Goal: Leave review/rating: Leave review/rating

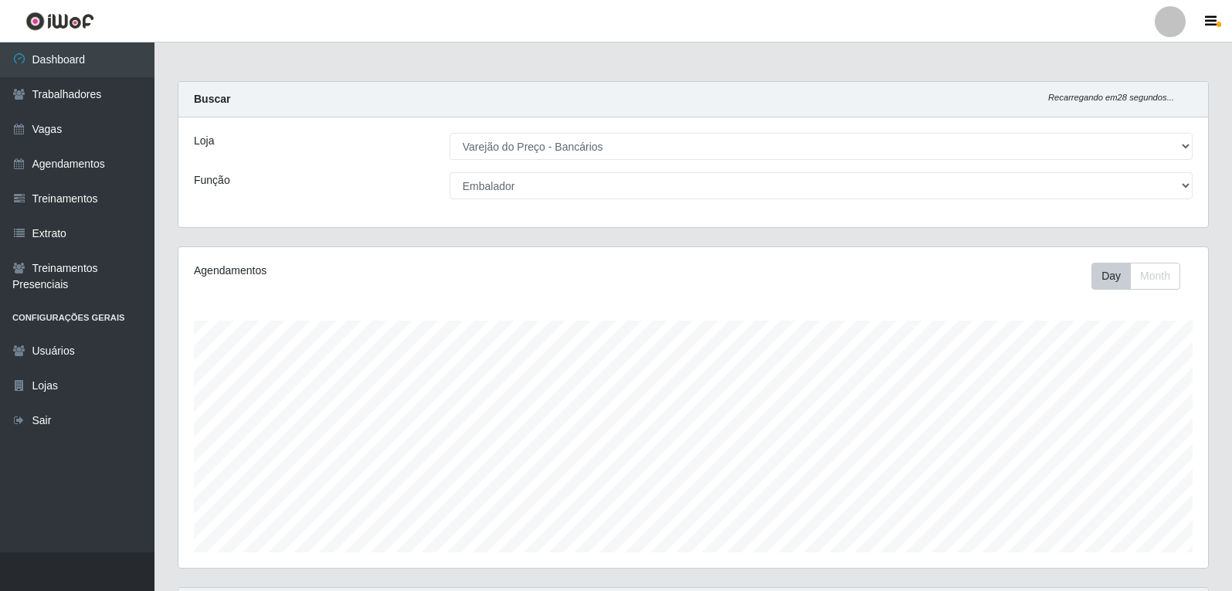
select select "157"
select select "1"
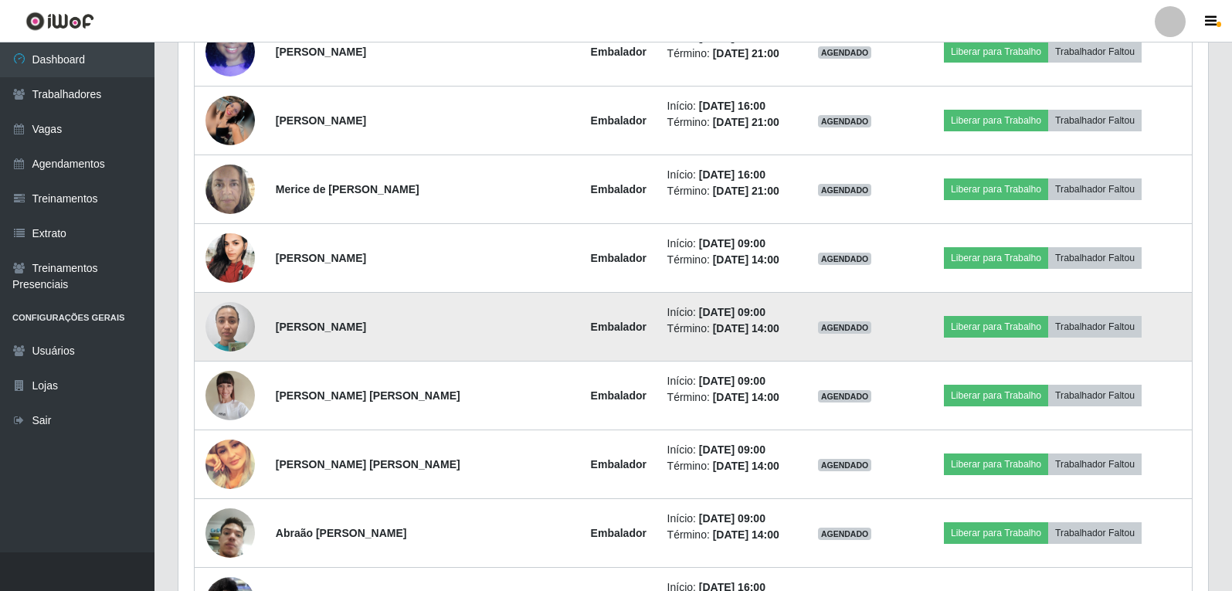
scroll to position [3004, 0]
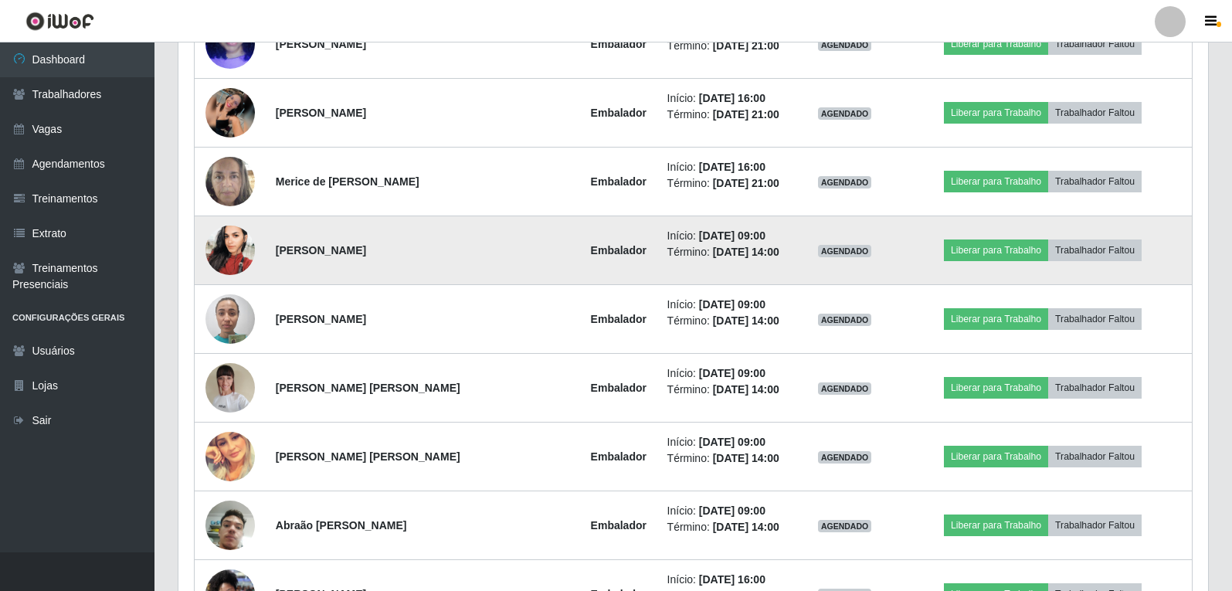
click at [233, 256] on img at bounding box center [229, 250] width 49 height 88
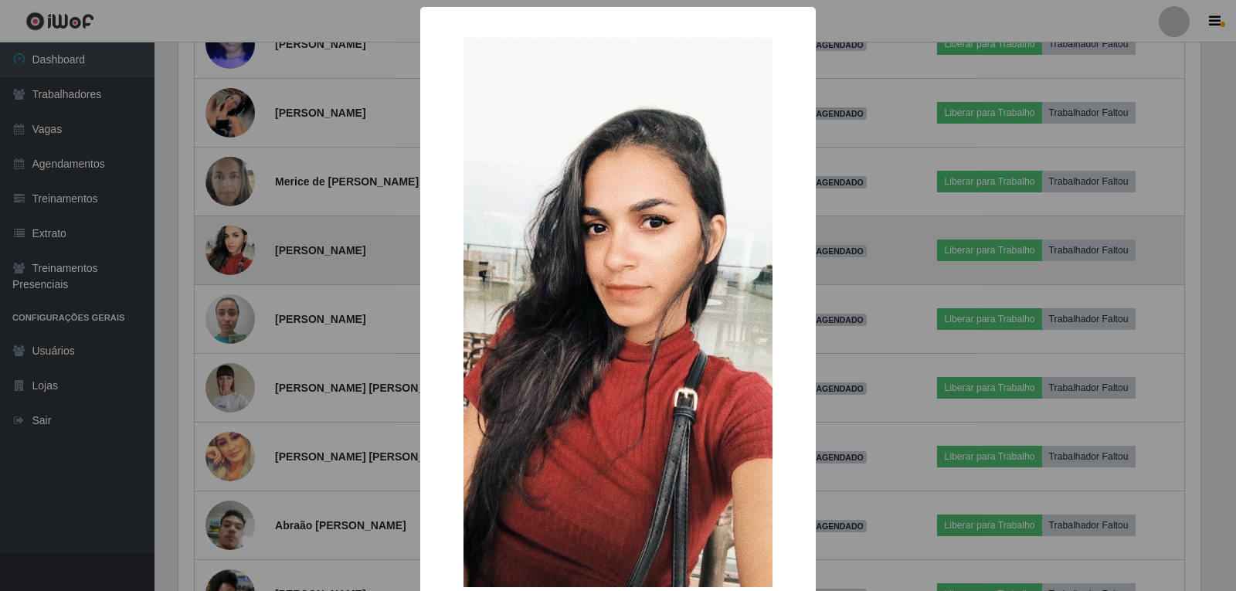
click at [233, 256] on div "× OK Cancel" at bounding box center [618, 295] width 1236 height 591
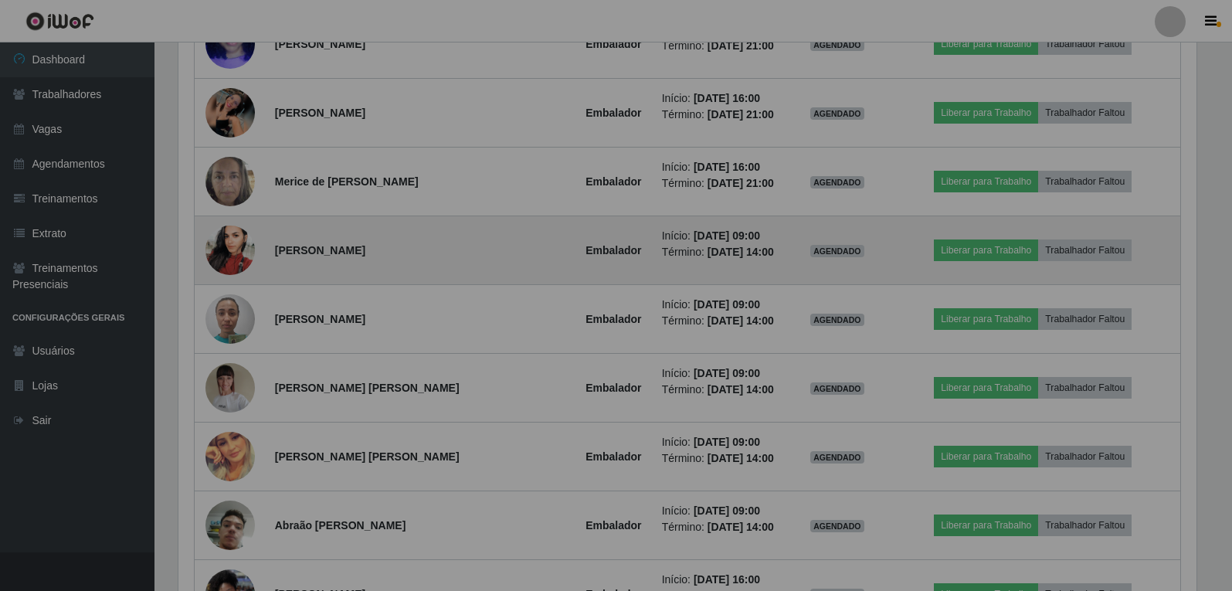
scroll to position [320, 1029]
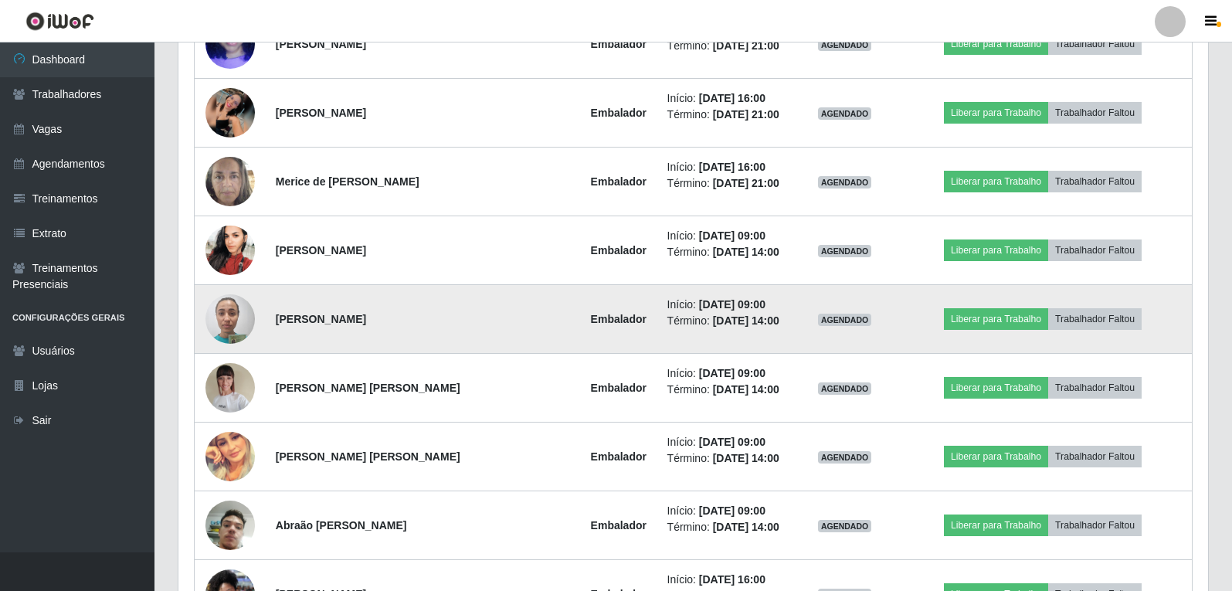
click at [241, 317] on img at bounding box center [229, 319] width 49 height 66
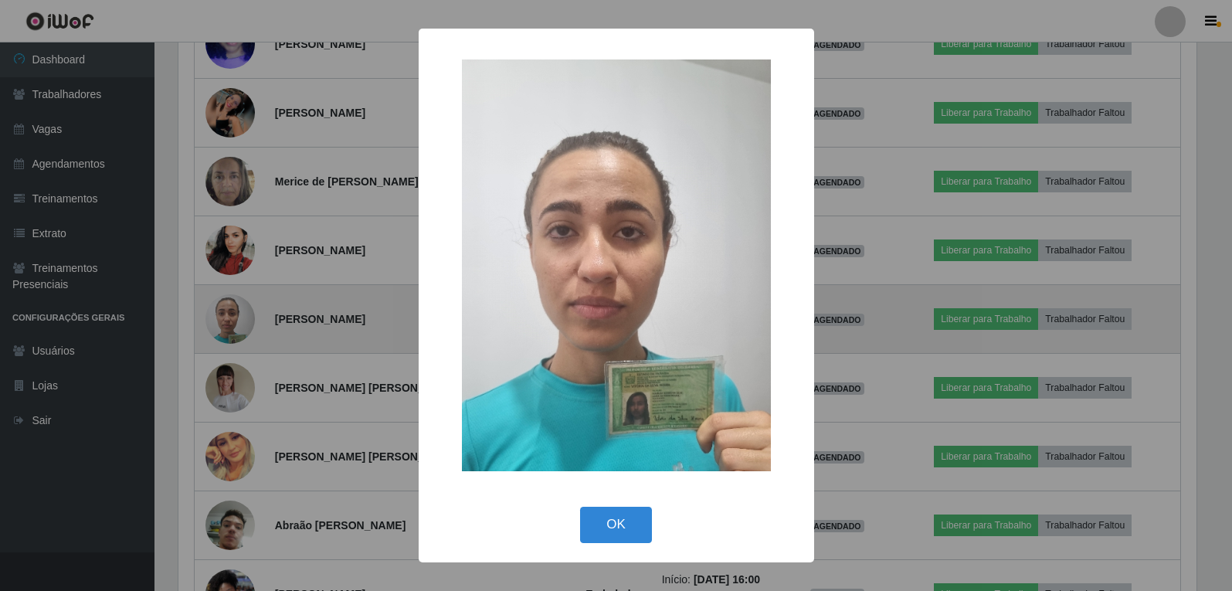
scroll to position [320, 1022]
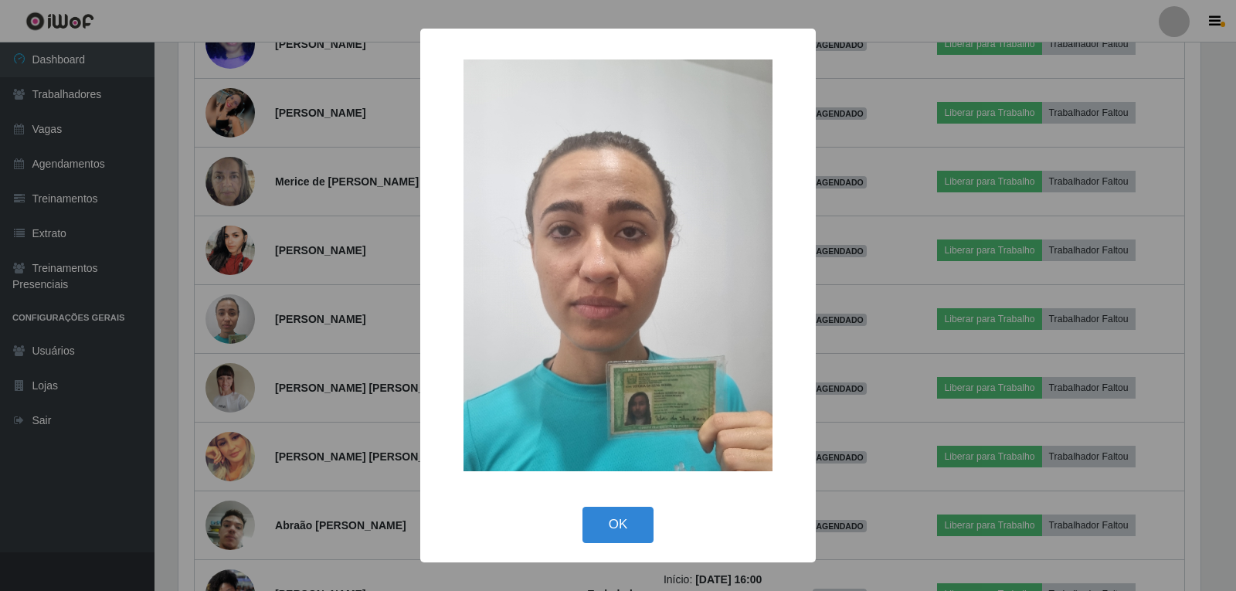
click at [240, 314] on div "× OK Cancel" at bounding box center [618, 295] width 1236 height 591
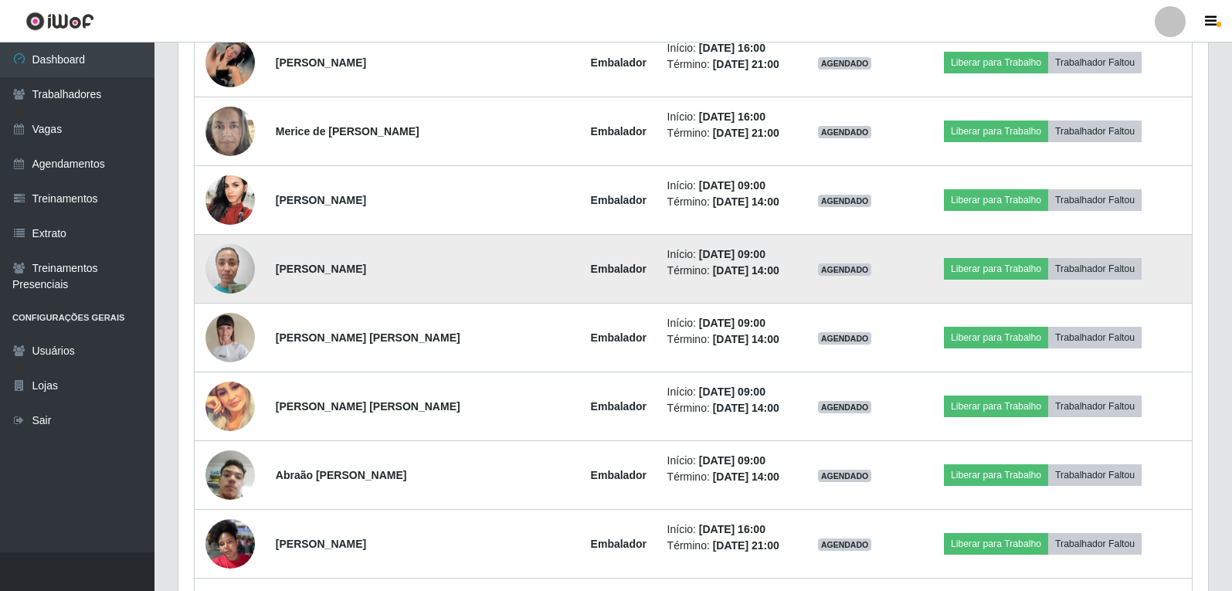
scroll to position [3081, 0]
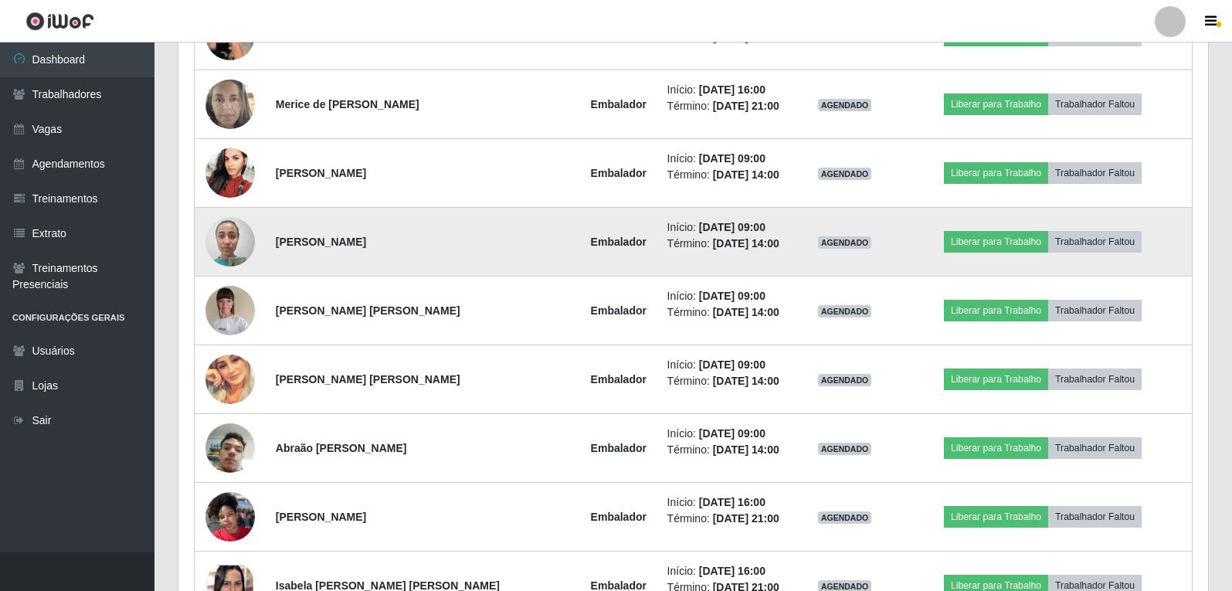
click at [218, 229] on img at bounding box center [229, 242] width 49 height 66
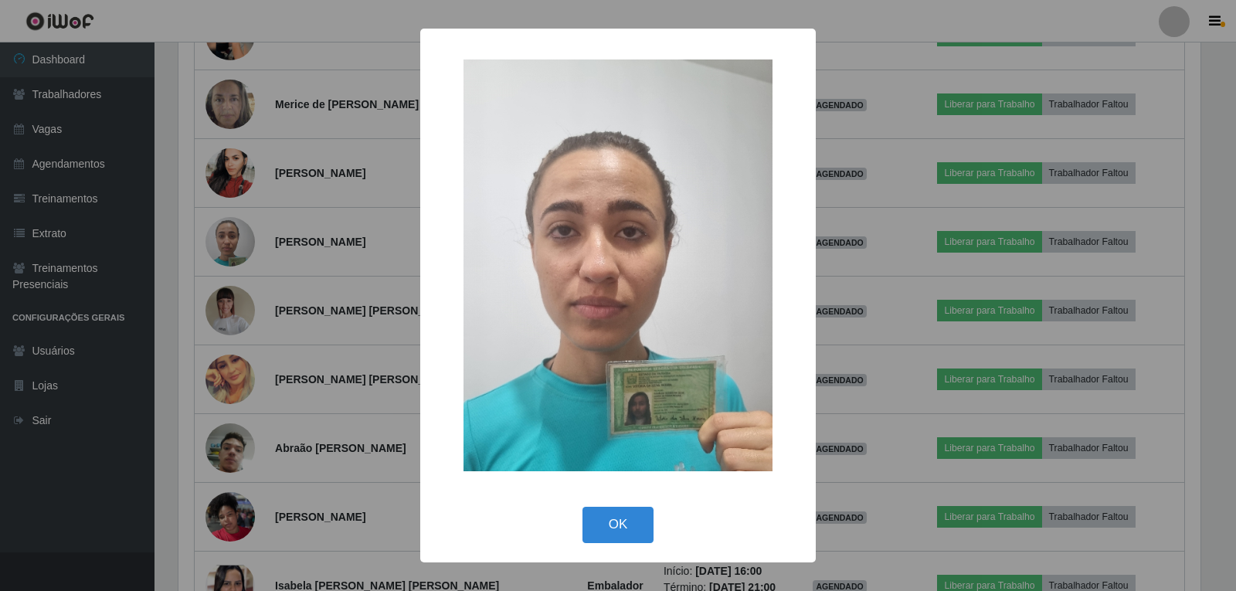
click at [224, 231] on div "× OK Cancel" at bounding box center [618, 295] width 1236 height 591
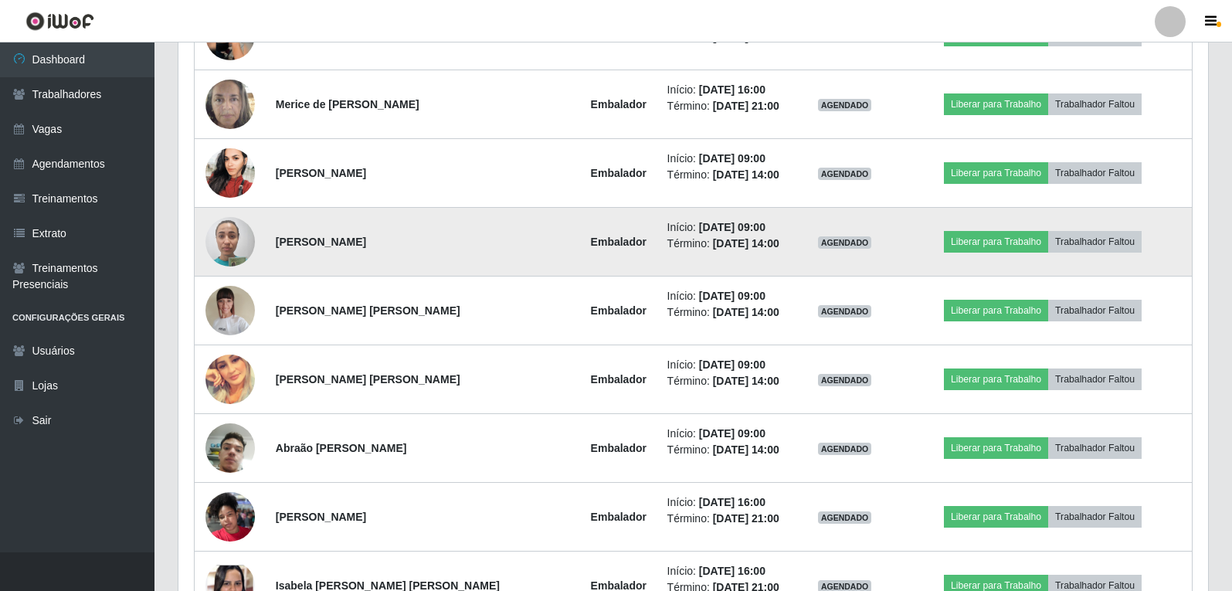
scroll to position [3158, 0]
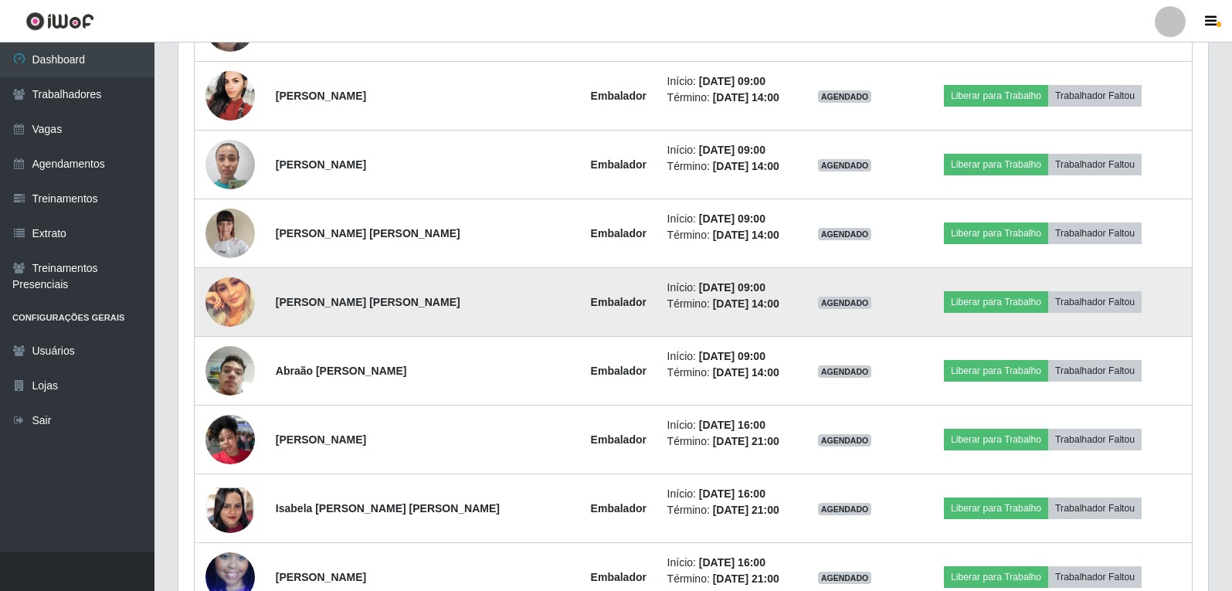
click at [229, 300] on img at bounding box center [229, 301] width 49 height 49
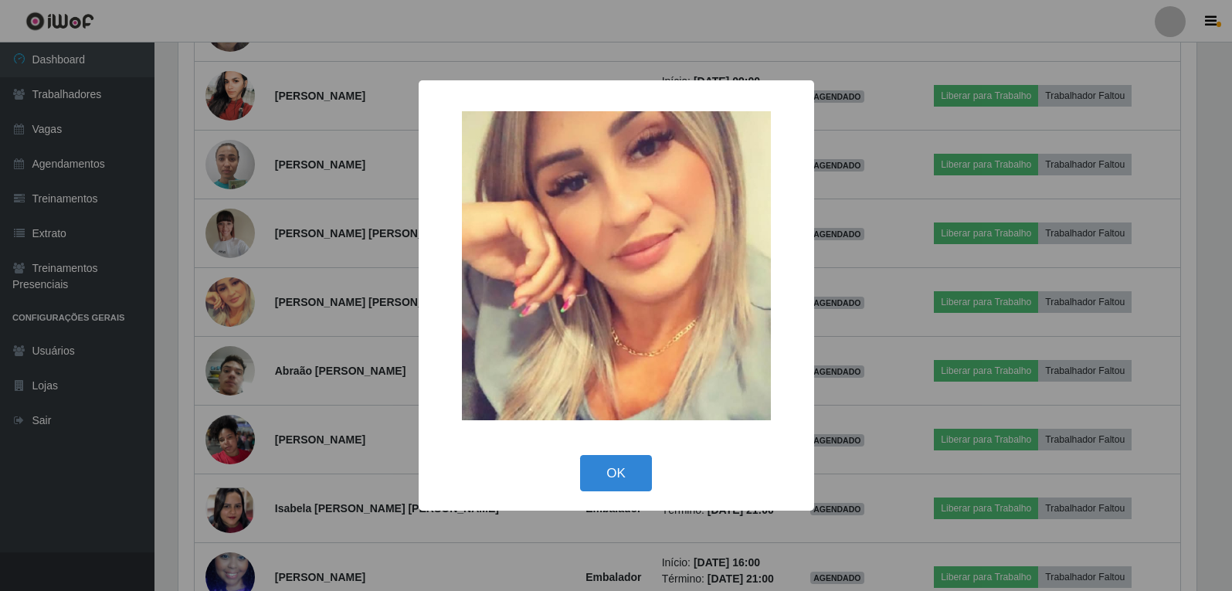
scroll to position [320, 1022]
click at [230, 300] on div "× OK Cancel" at bounding box center [618, 295] width 1236 height 591
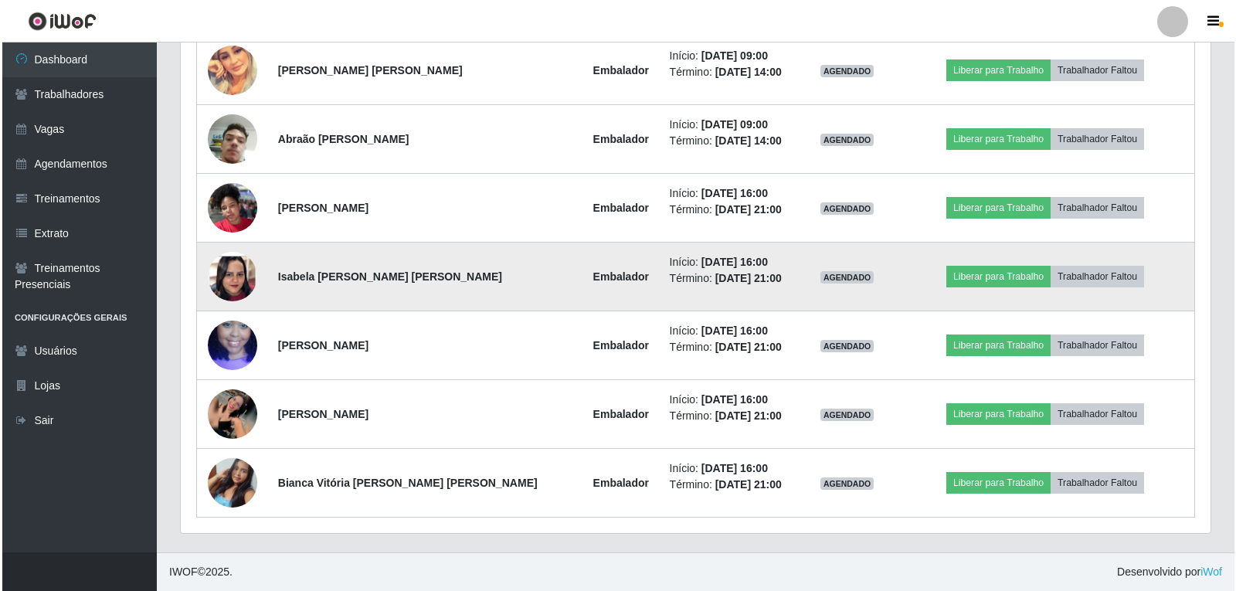
scroll to position [3313, 0]
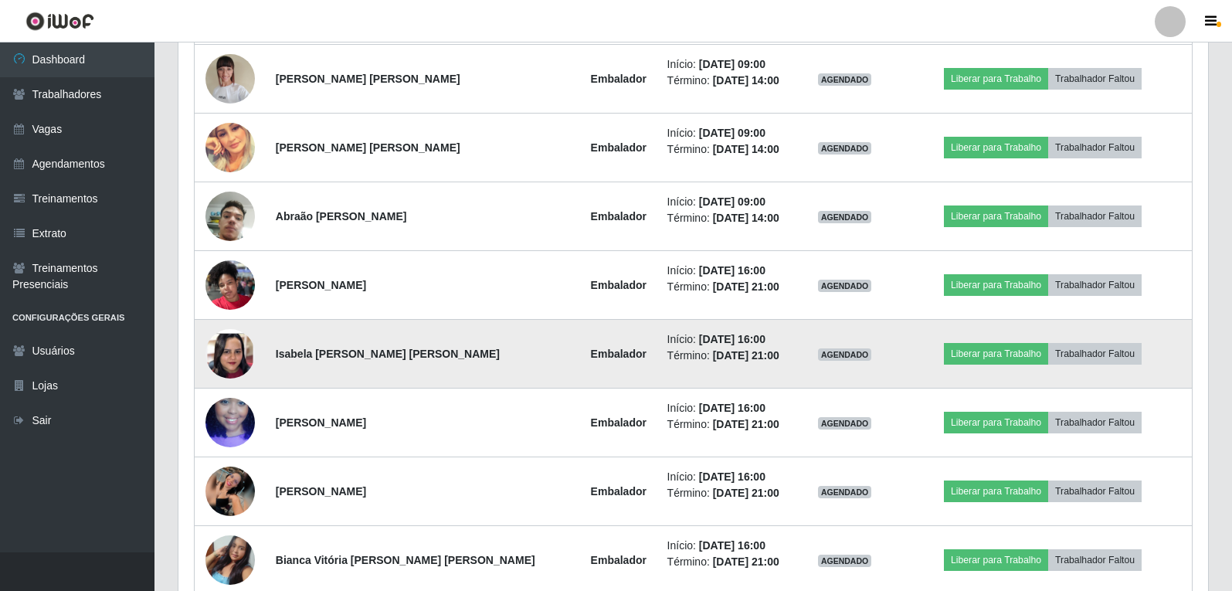
click at [247, 337] on img at bounding box center [229, 353] width 49 height 107
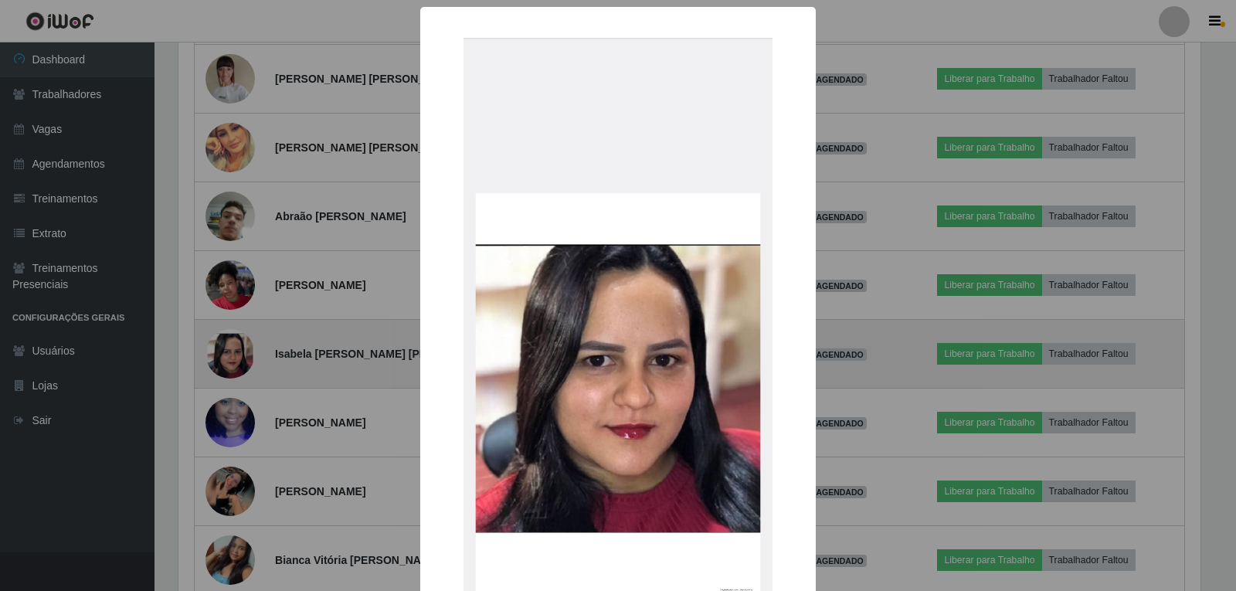
scroll to position [0, 0]
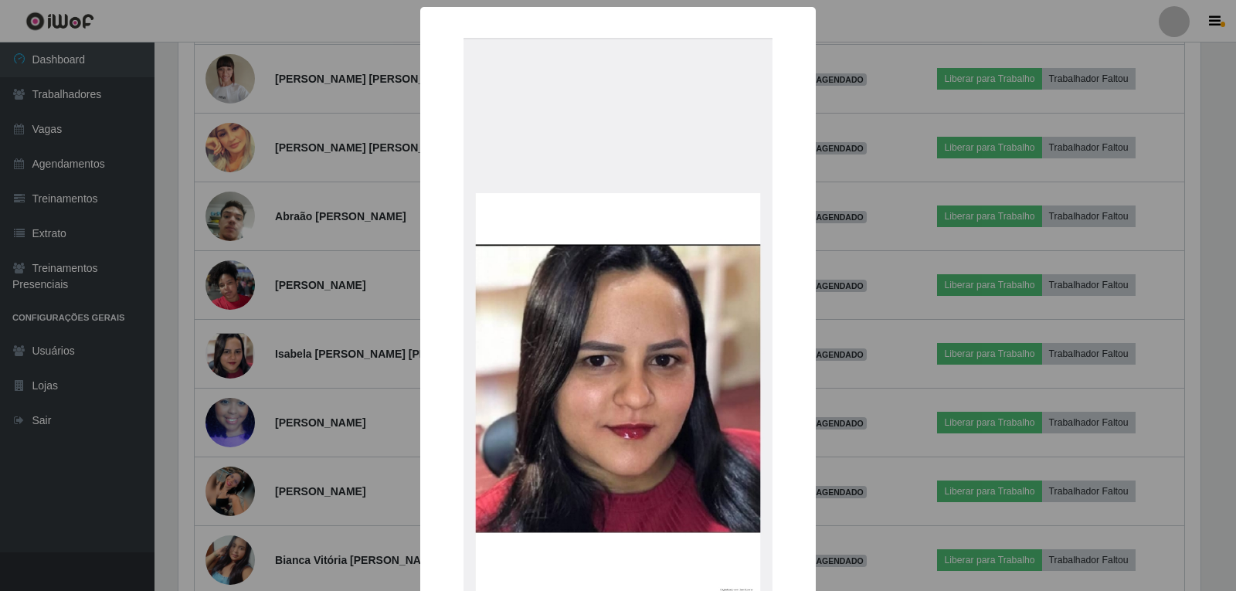
click at [249, 342] on div "× OK Cancel" at bounding box center [618, 295] width 1236 height 591
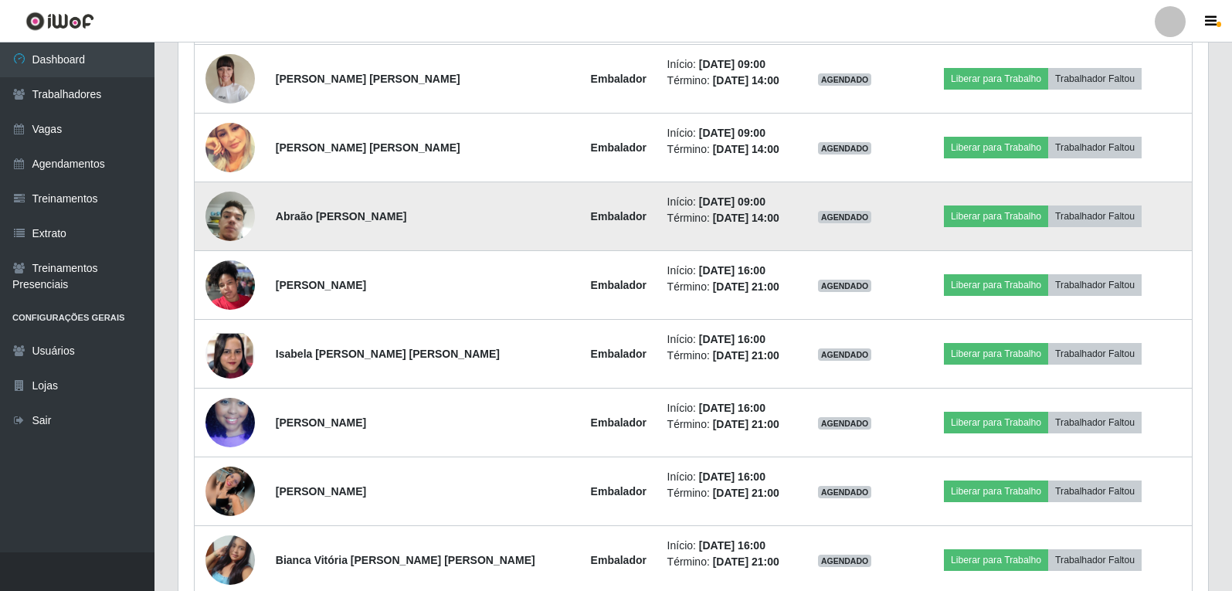
click at [237, 225] on img at bounding box center [229, 216] width 49 height 88
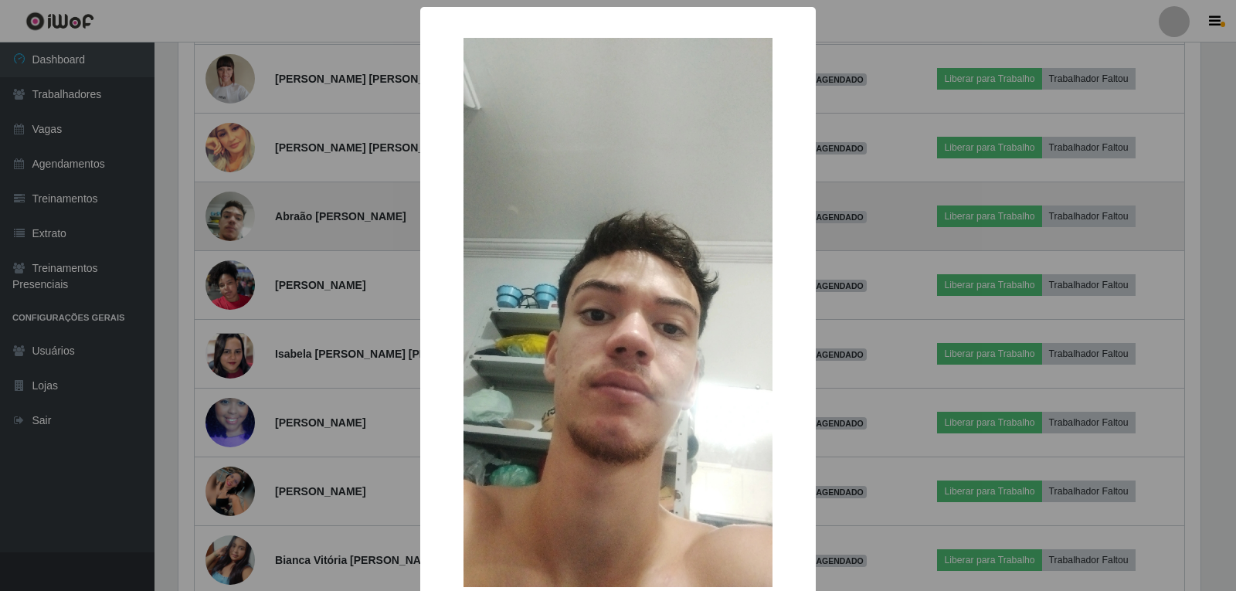
click at [237, 225] on div "× OK Cancel" at bounding box center [618, 295] width 1236 height 591
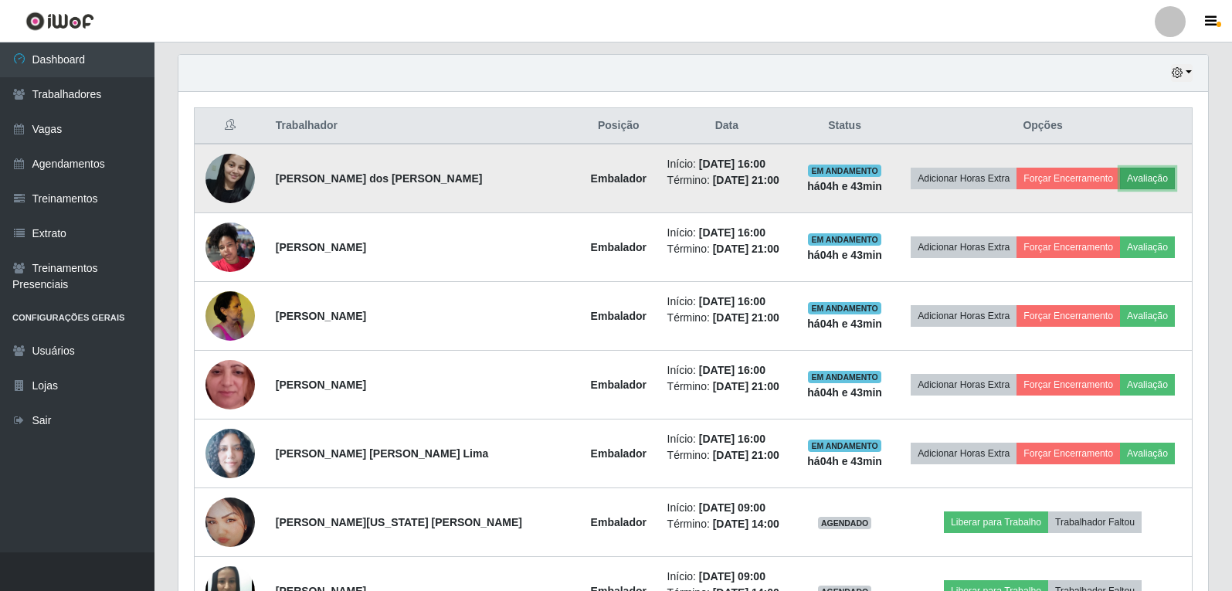
click at [1127, 174] on button "Avaliação" at bounding box center [1147, 179] width 55 height 22
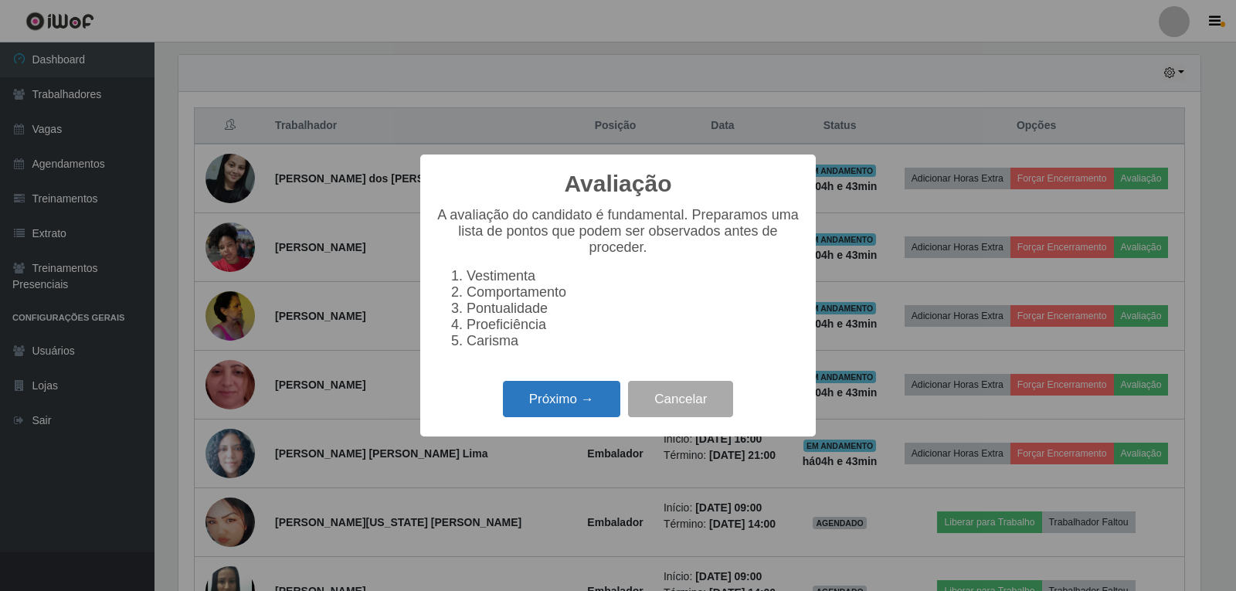
click at [525, 415] on button "Próximo →" at bounding box center [561, 399] width 117 height 36
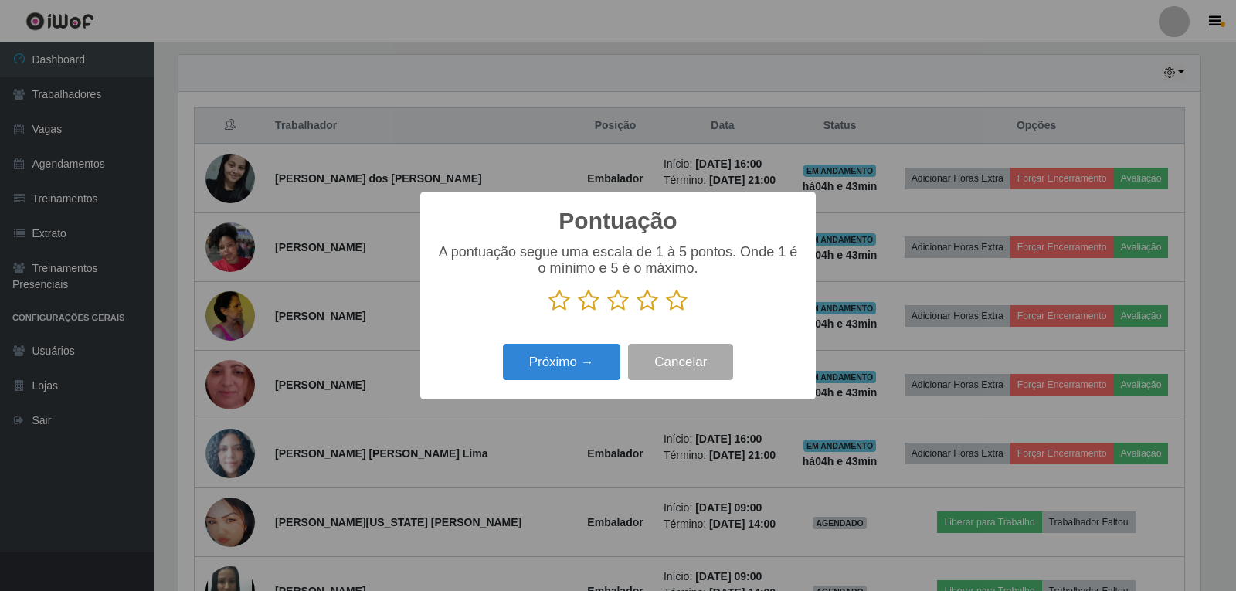
click at [674, 307] on icon at bounding box center [677, 300] width 22 height 23
click at [666, 312] on input "radio" at bounding box center [666, 312] width 0 height 0
click at [574, 368] on button "Próximo →" at bounding box center [561, 362] width 117 height 36
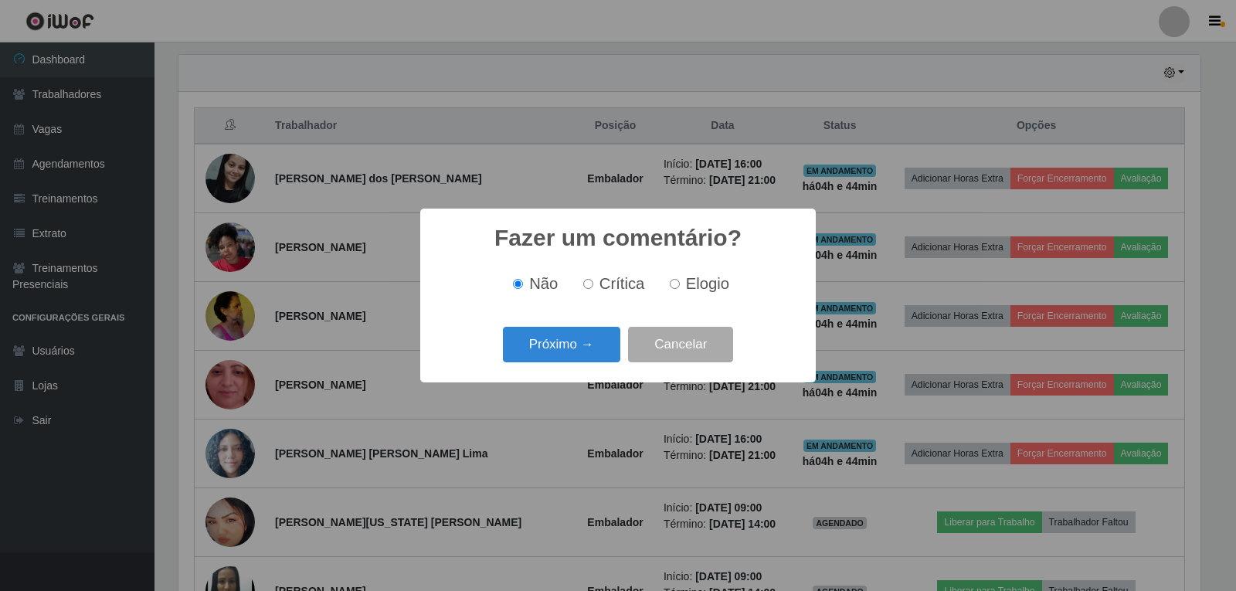
click at [670, 286] on input "Elogio" at bounding box center [675, 284] width 10 height 10
radio input "true"
click at [593, 348] on button "Próximo →" at bounding box center [561, 345] width 117 height 36
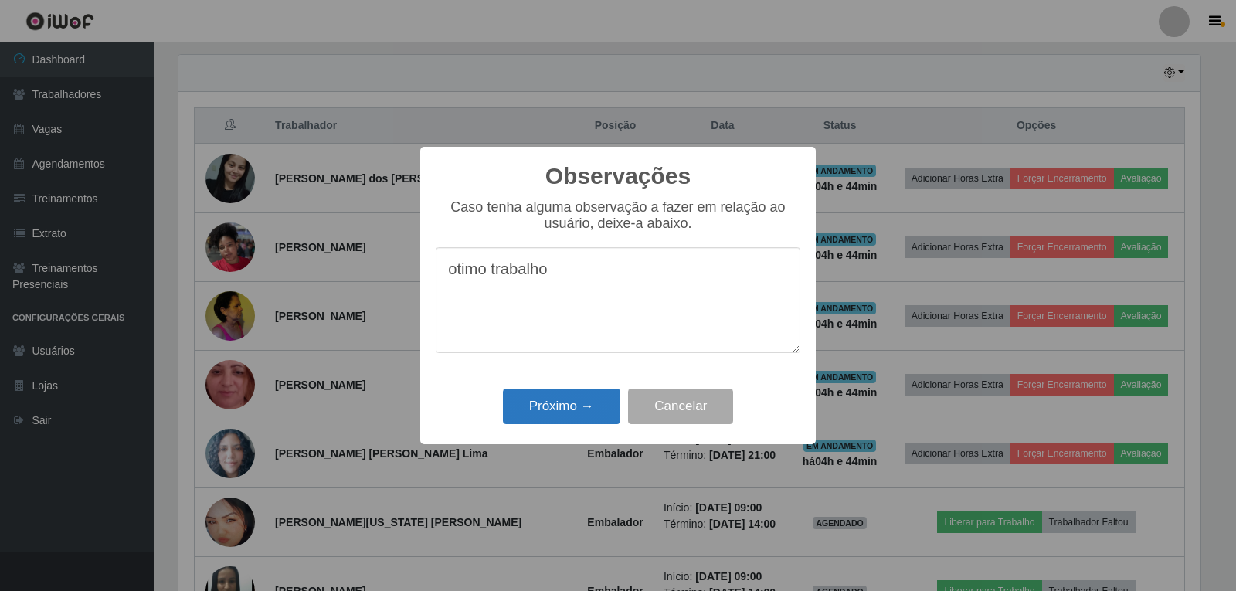
type textarea "otimo trabalho"
click at [567, 408] on button "Próximo →" at bounding box center [561, 406] width 117 height 36
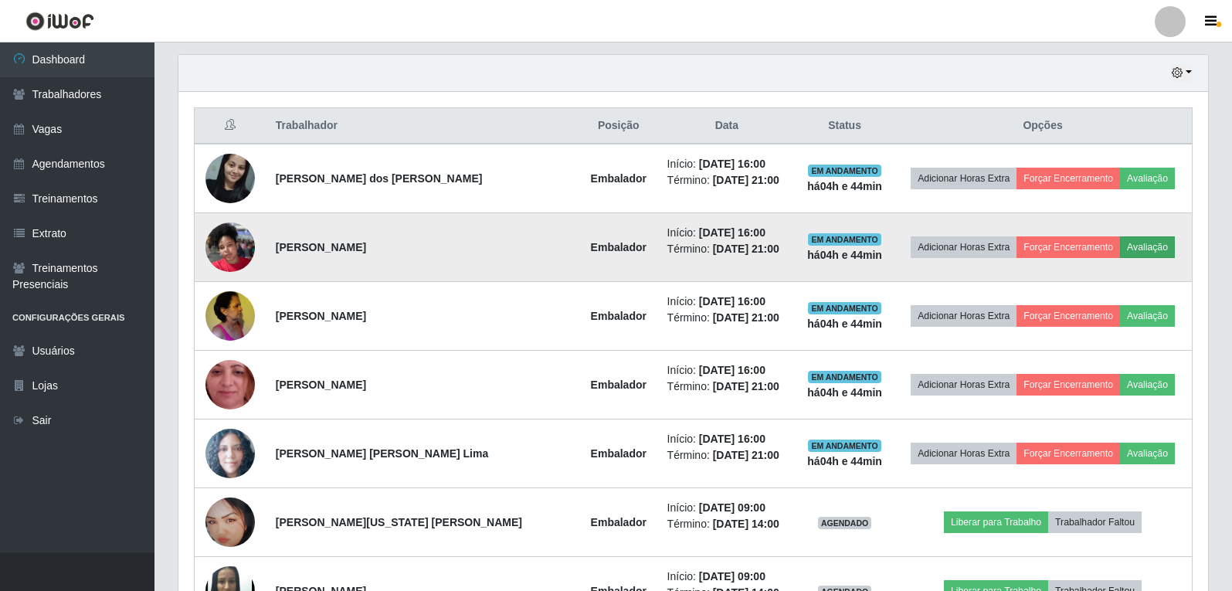
click at [1142, 236] on td "Adicionar Horas Extra Forçar Encerramento Avaliação" at bounding box center [1042, 247] width 298 height 69
click at [1142, 237] on button "Avaliação" at bounding box center [1147, 247] width 55 height 22
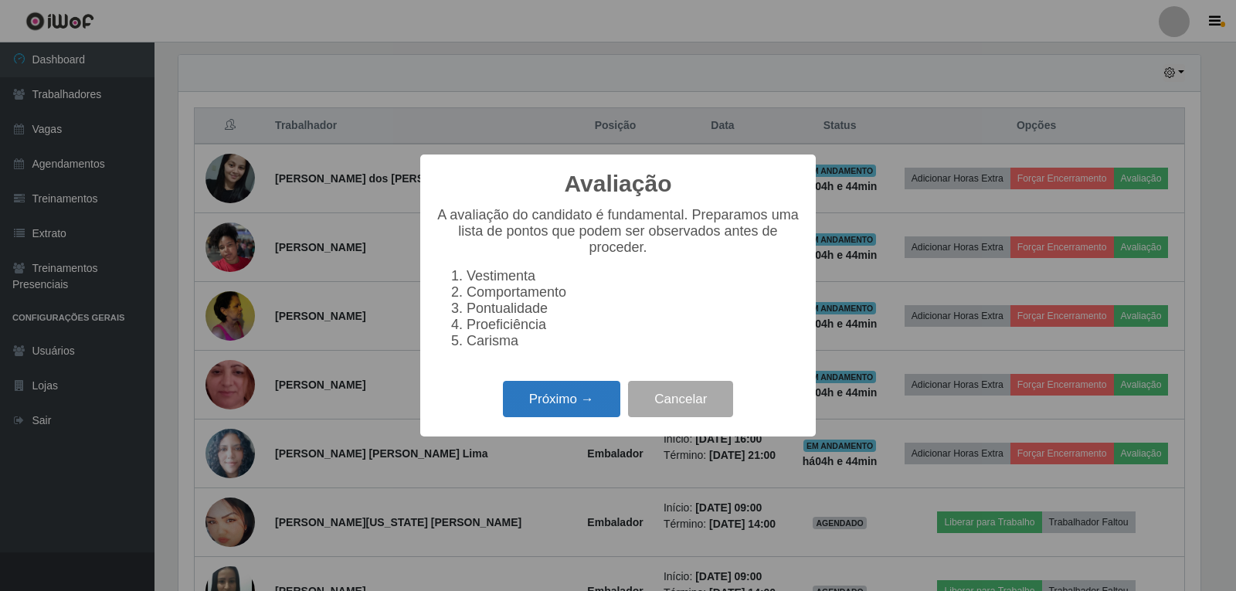
click at [598, 405] on button "Próximo →" at bounding box center [561, 399] width 117 height 36
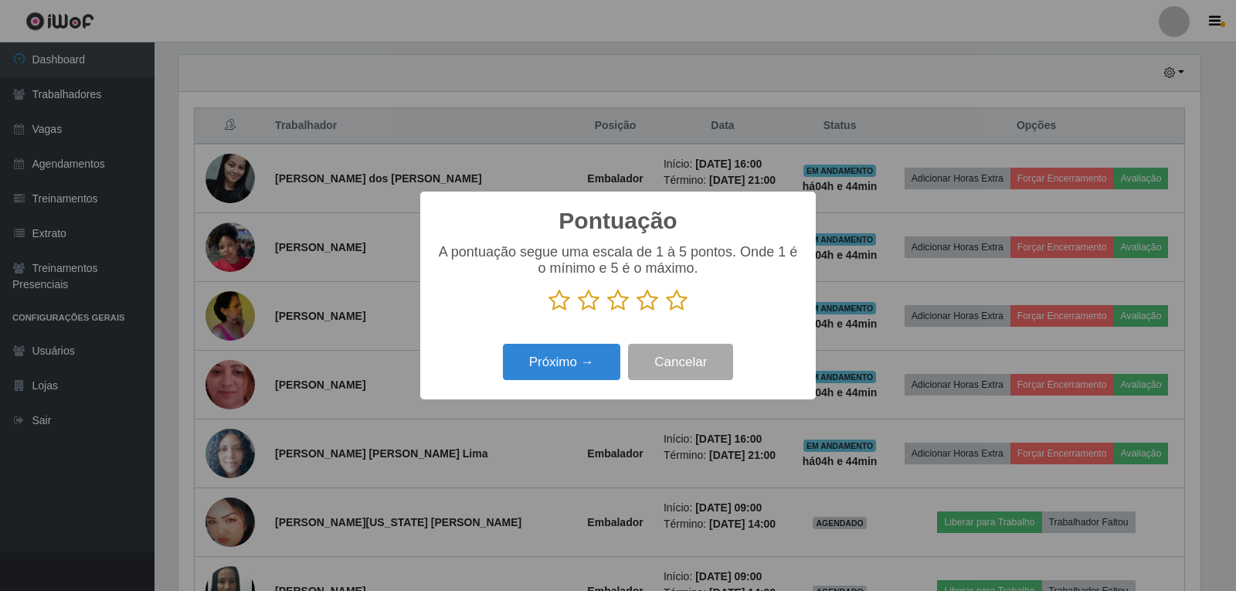
click at [680, 307] on icon at bounding box center [677, 300] width 22 height 23
click at [666, 312] on input "radio" at bounding box center [666, 312] width 0 height 0
drag, startPoint x: 594, startPoint y: 344, endPoint x: 592, endPoint y: 355, distance: 10.9
click at [592, 353] on div "Próximo → Cancelar" at bounding box center [618, 362] width 364 height 44
click at [590, 361] on button "Próximo →" at bounding box center [561, 362] width 117 height 36
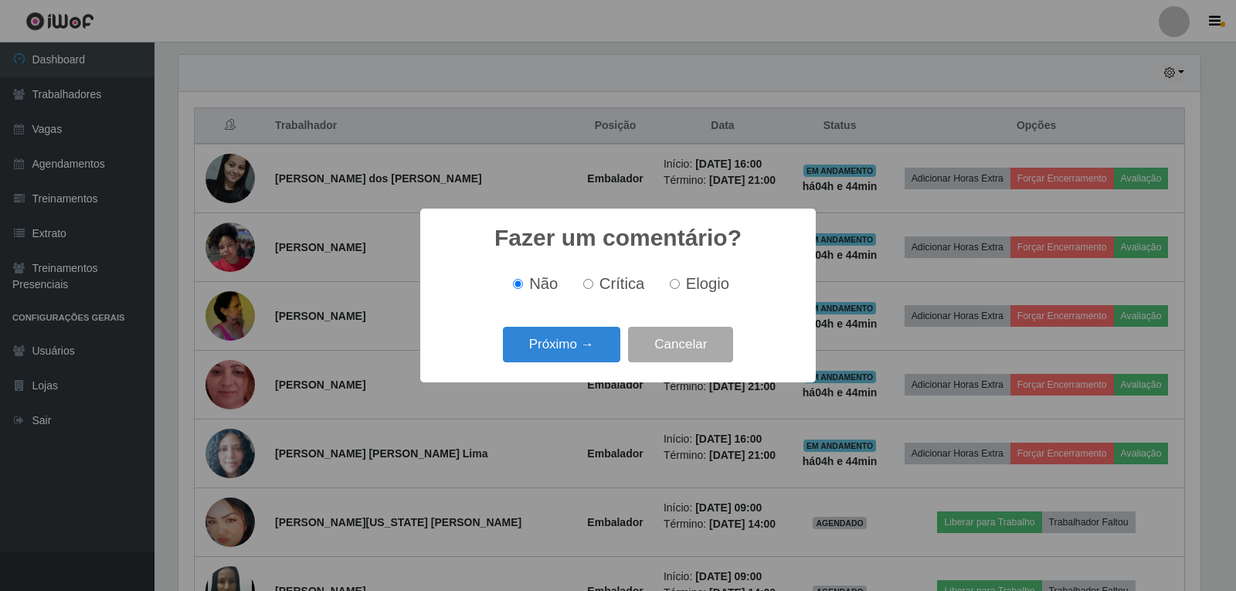
scroll to position [771920, 771218]
click at [688, 290] on span "Elogio" at bounding box center [707, 283] width 43 height 17
click at [680, 289] on input "Elogio" at bounding box center [675, 284] width 10 height 10
radio input "true"
click at [553, 351] on button "Próximo →" at bounding box center [561, 345] width 117 height 36
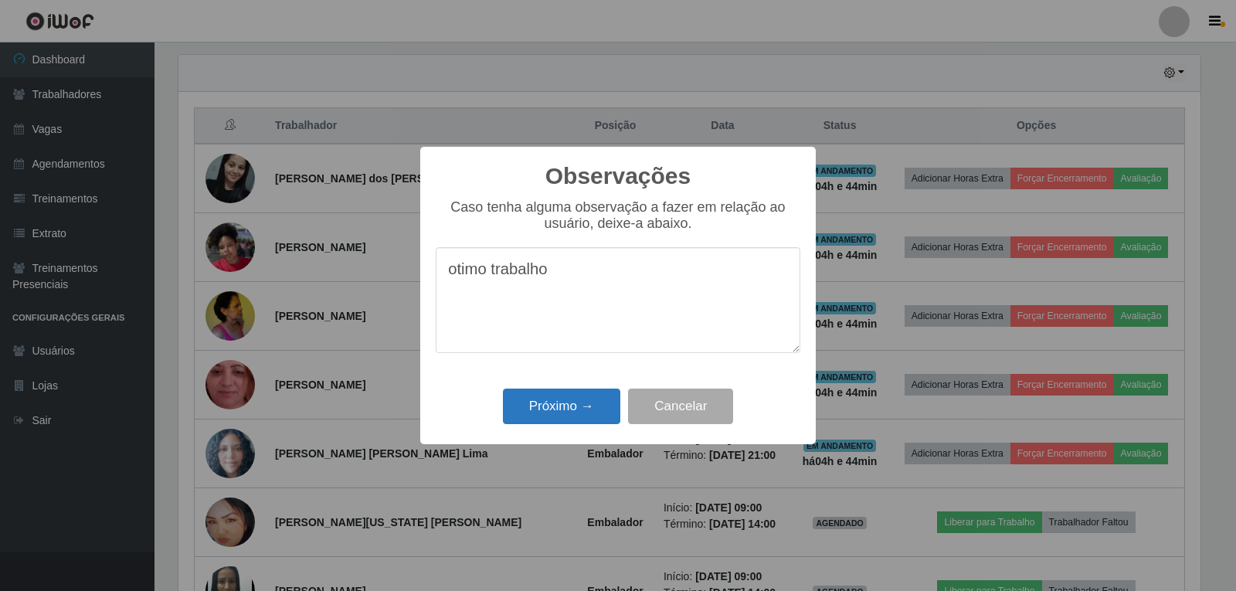
type textarea "otimo trabalho"
click at [575, 414] on button "Próximo →" at bounding box center [561, 406] width 117 height 36
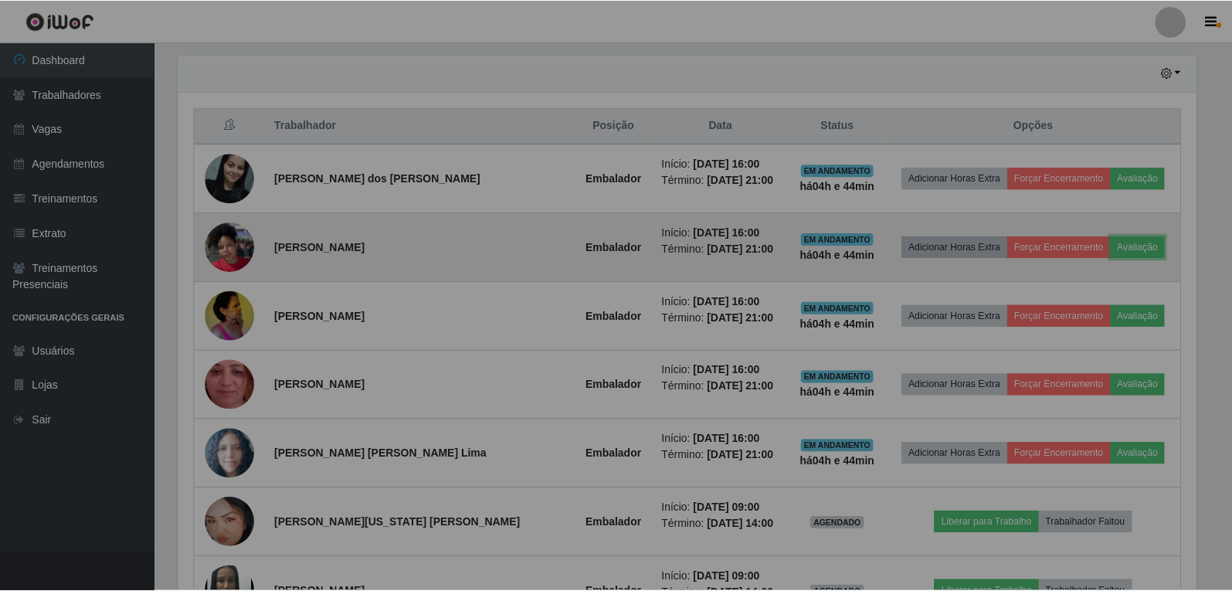
scroll to position [320, 1029]
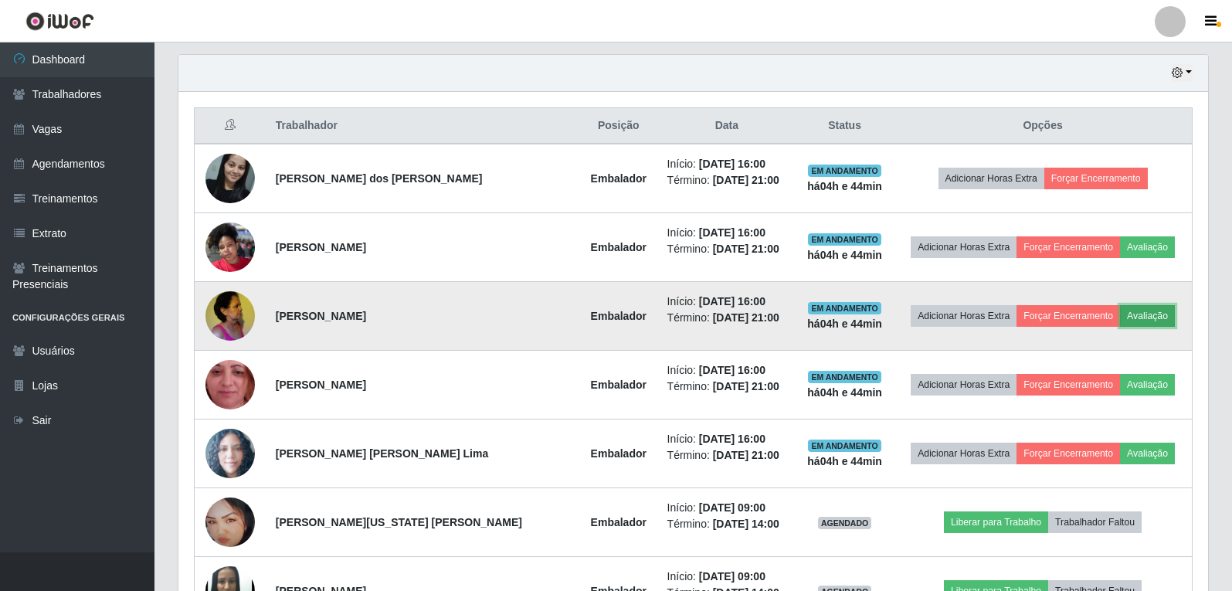
click at [1162, 316] on button "Avaliação" at bounding box center [1147, 316] width 55 height 22
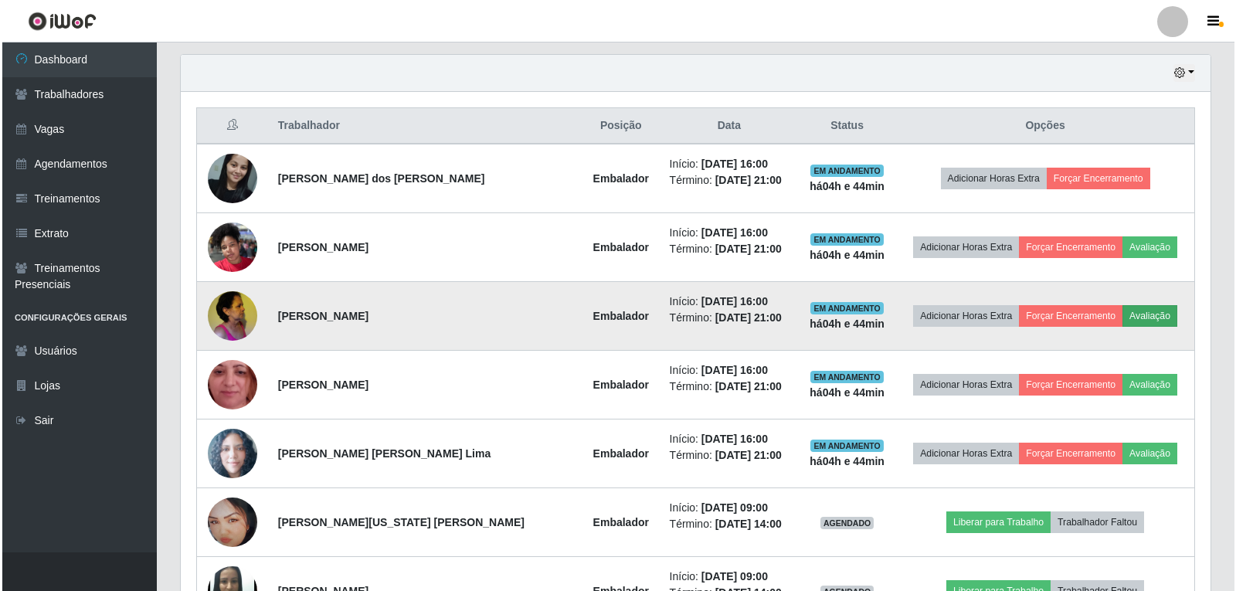
scroll to position [320, 1022]
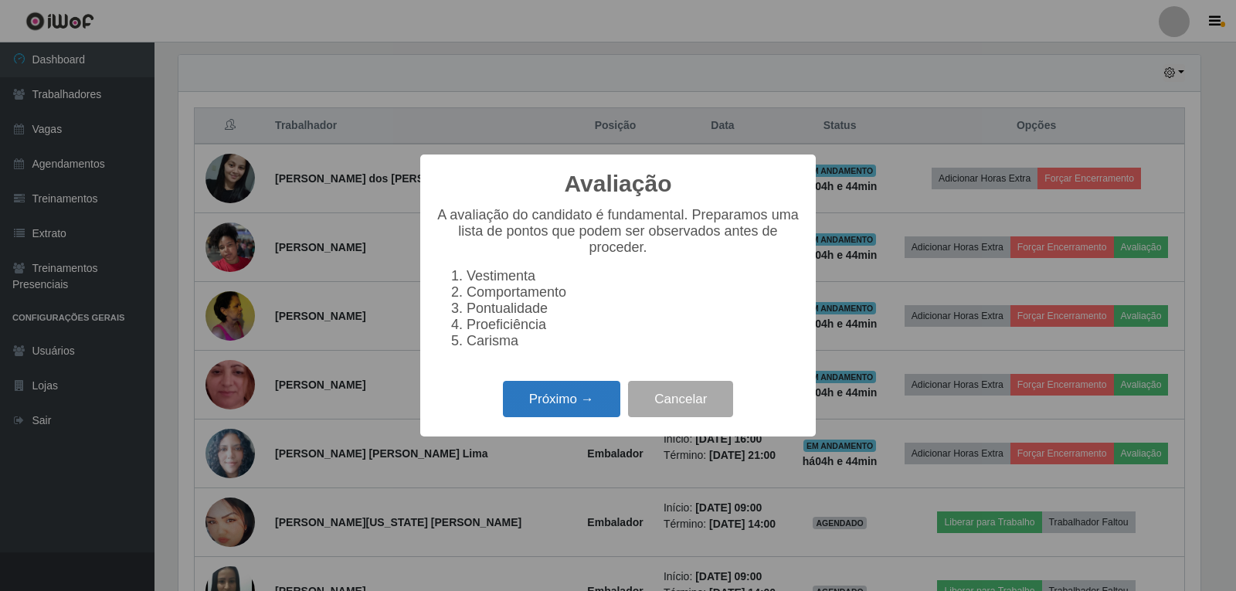
click at [558, 398] on button "Próximo →" at bounding box center [561, 399] width 117 height 36
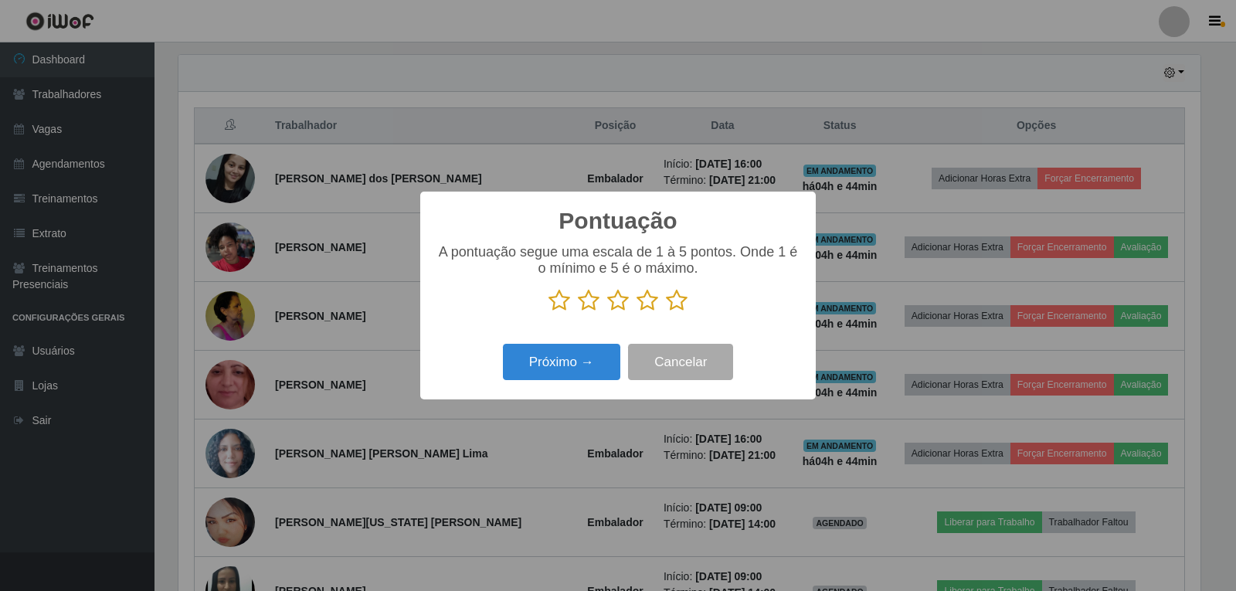
scroll to position [771920, 771218]
drag, startPoint x: 676, startPoint y: 304, endPoint x: 582, endPoint y: 350, distance: 104.7
click at [675, 305] on icon at bounding box center [677, 300] width 22 height 23
click at [666, 312] on input "radio" at bounding box center [666, 312] width 0 height 0
click at [556, 362] on button "Próximo →" at bounding box center [561, 362] width 117 height 36
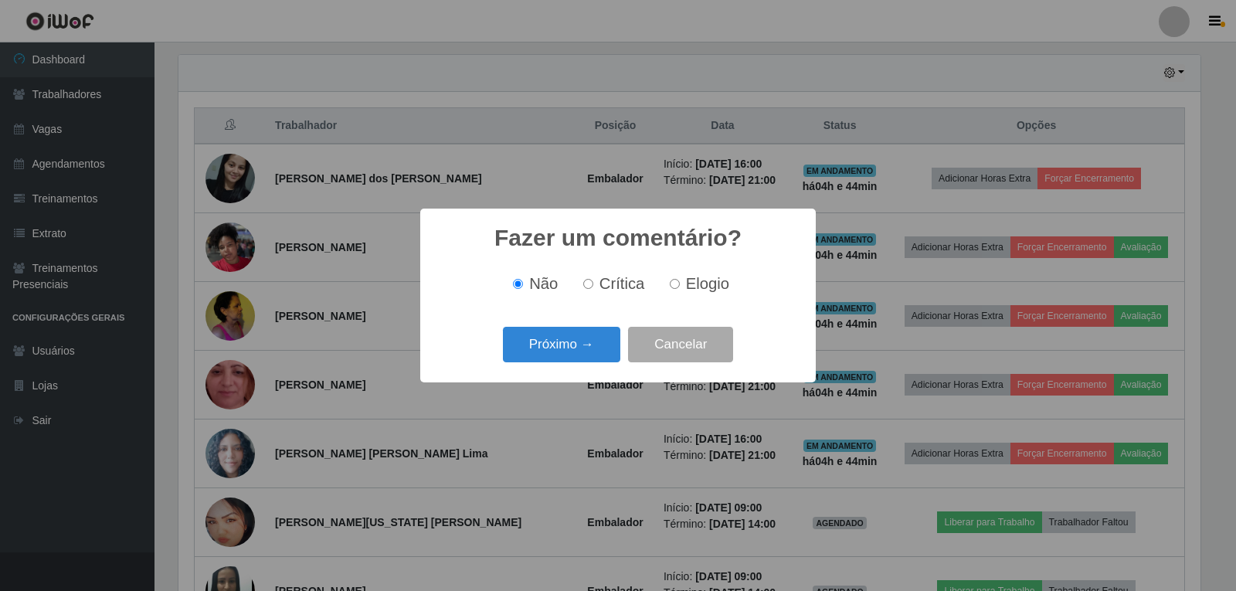
click at [686, 282] on span "Elogio" at bounding box center [707, 283] width 43 height 17
click at [680, 282] on input "Elogio" at bounding box center [675, 284] width 10 height 10
radio input "true"
click at [582, 341] on button "Próximo →" at bounding box center [561, 345] width 117 height 36
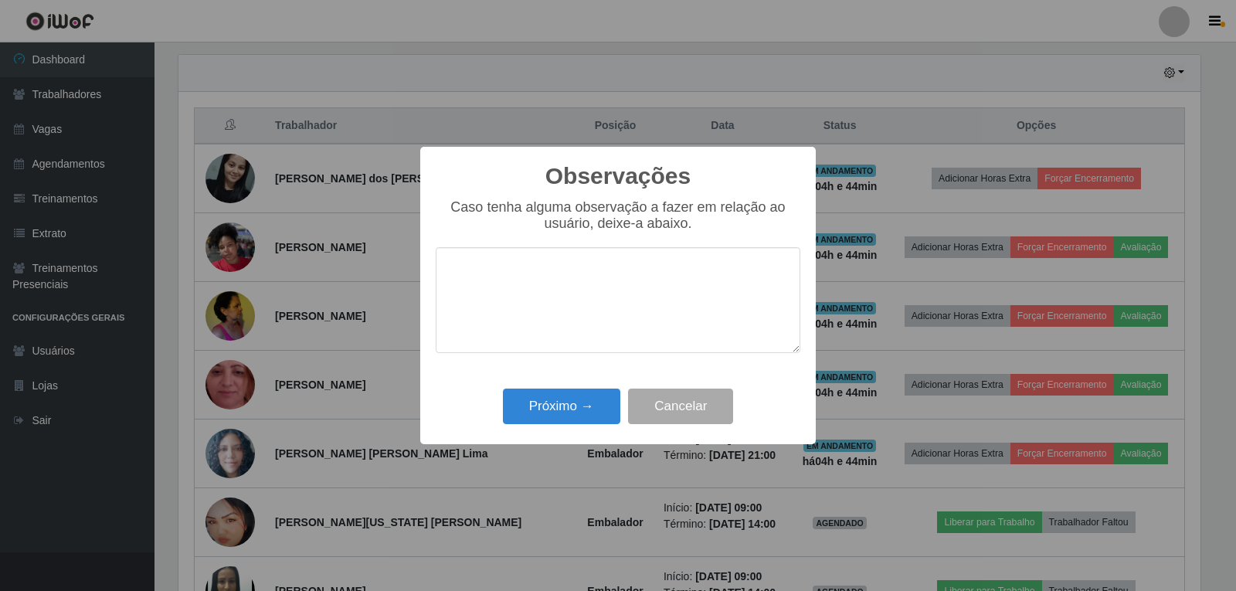
click at [621, 284] on textarea at bounding box center [618, 300] width 364 height 106
type textarea "otimo trabalho"
click at [597, 415] on button "Próximo →" at bounding box center [561, 406] width 117 height 36
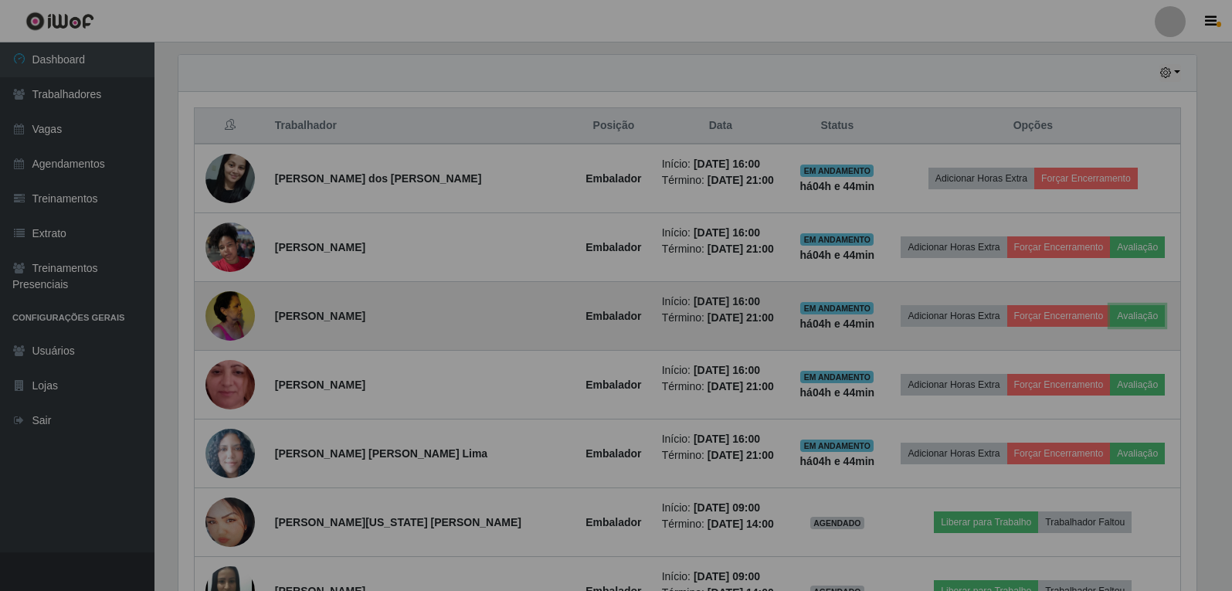
scroll to position [320, 1029]
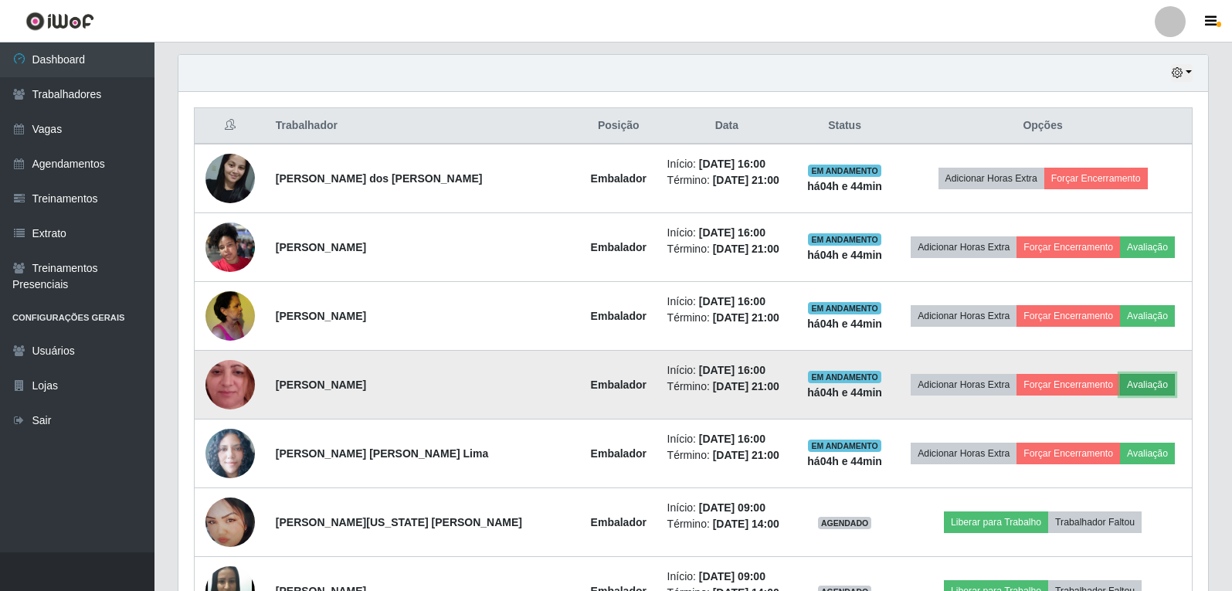
click at [1151, 381] on button "Avaliação" at bounding box center [1147, 385] width 55 height 22
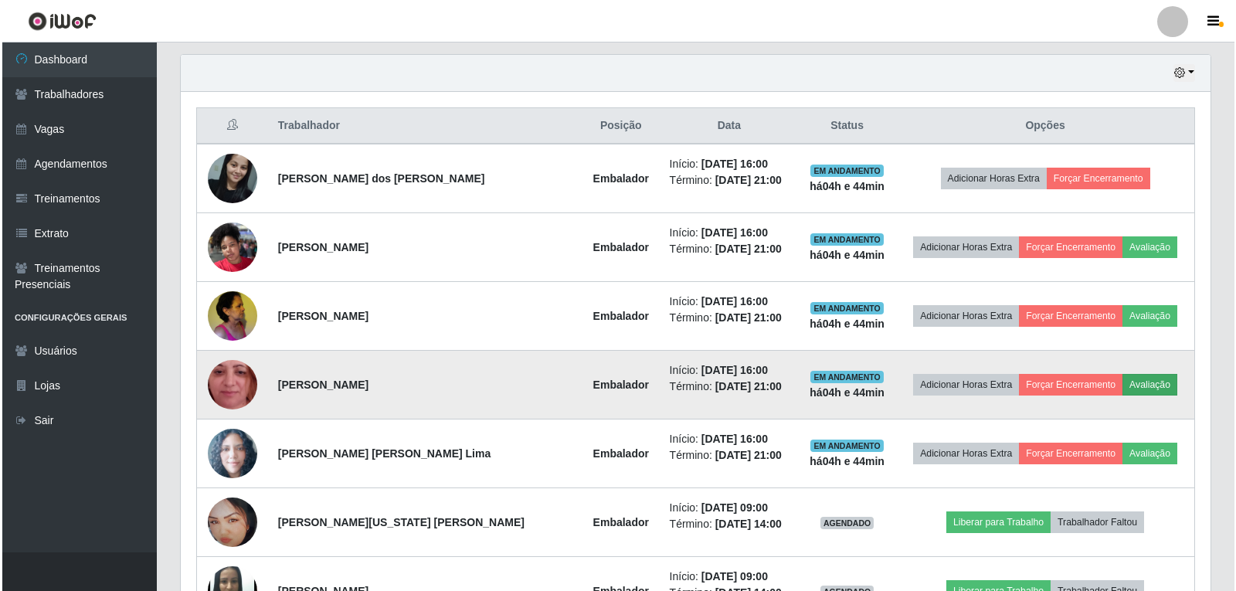
scroll to position [320, 1022]
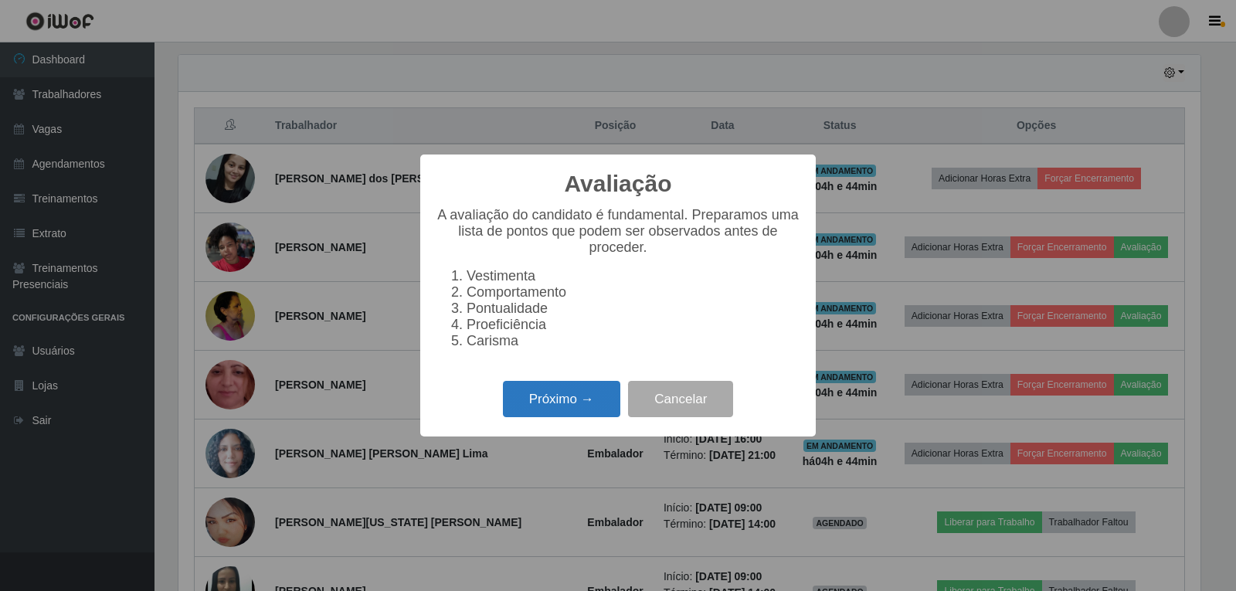
click at [581, 411] on button "Próximo →" at bounding box center [561, 399] width 117 height 36
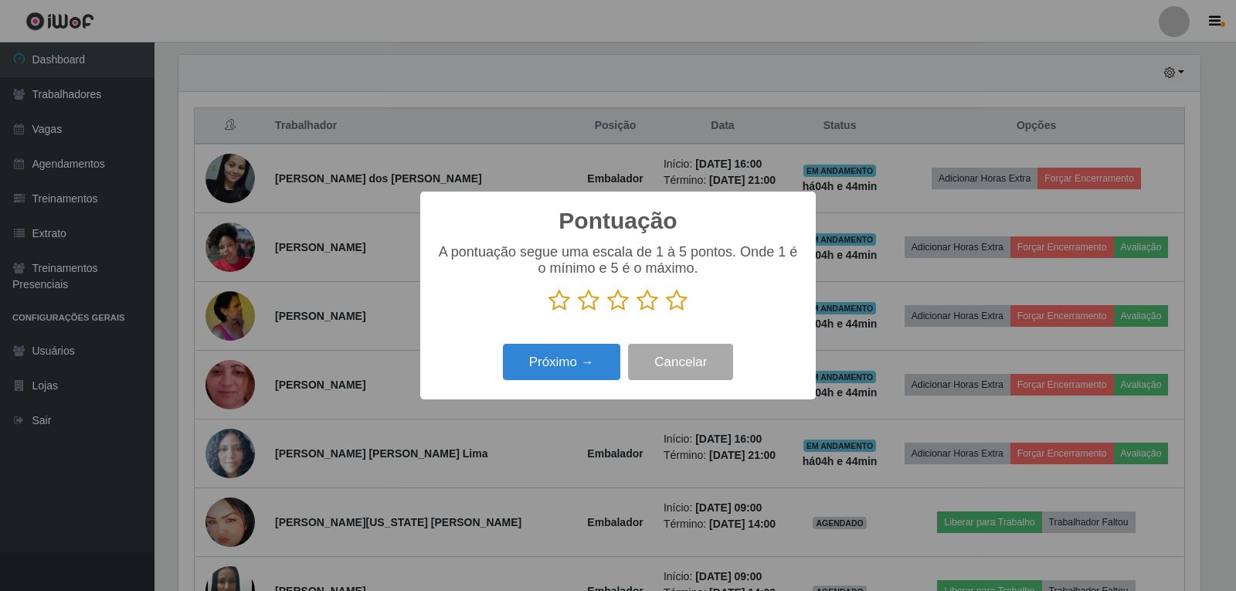
click at [687, 296] on icon at bounding box center [677, 300] width 22 height 23
click at [666, 312] on input "radio" at bounding box center [666, 312] width 0 height 0
click at [578, 364] on button "Próximo →" at bounding box center [561, 362] width 117 height 36
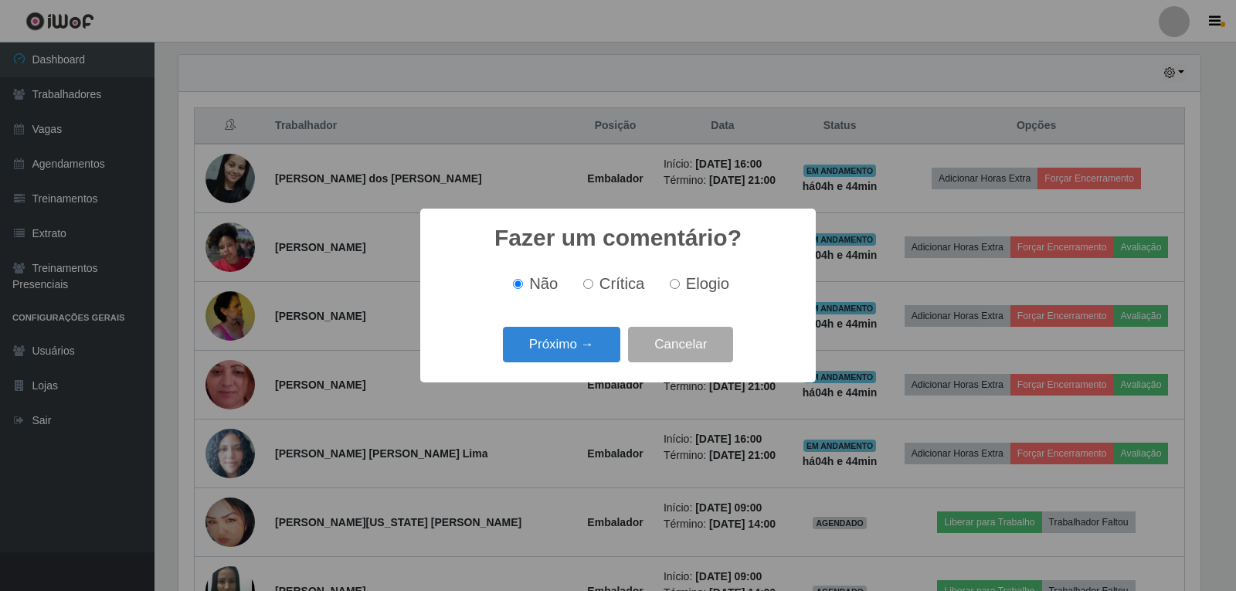
click at [693, 285] on span "Elogio" at bounding box center [707, 283] width 43 height 17
click at [680, 285] on input "Elogio" at bounding box center [675, 284] width 10 height 10
radio input "true"
click at [590, 353] on button "Próximo →" at bounding box center [561, 345] width 117 height 36
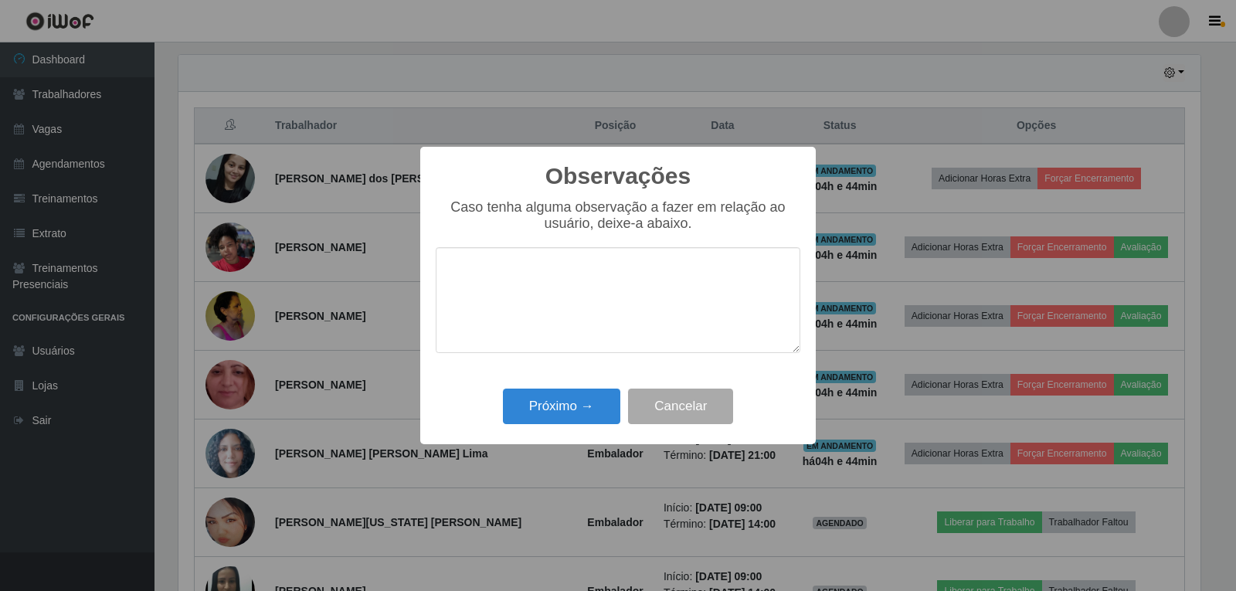
click at [646, 290] on textarea at bounding box center [618, 300] width 364 height 106
type textarea "otimo trabalho"
click at [588, 406] on button "Próximo →" at bounding box center [561, 406] width 117 height 36
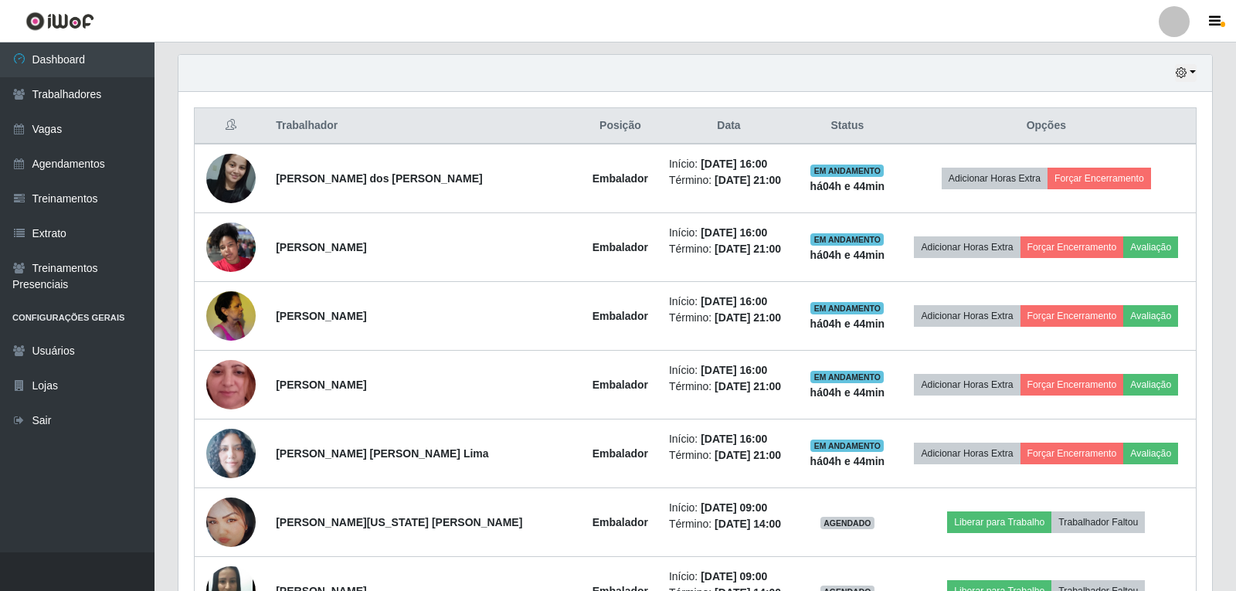
scroll to position [320, 1029]
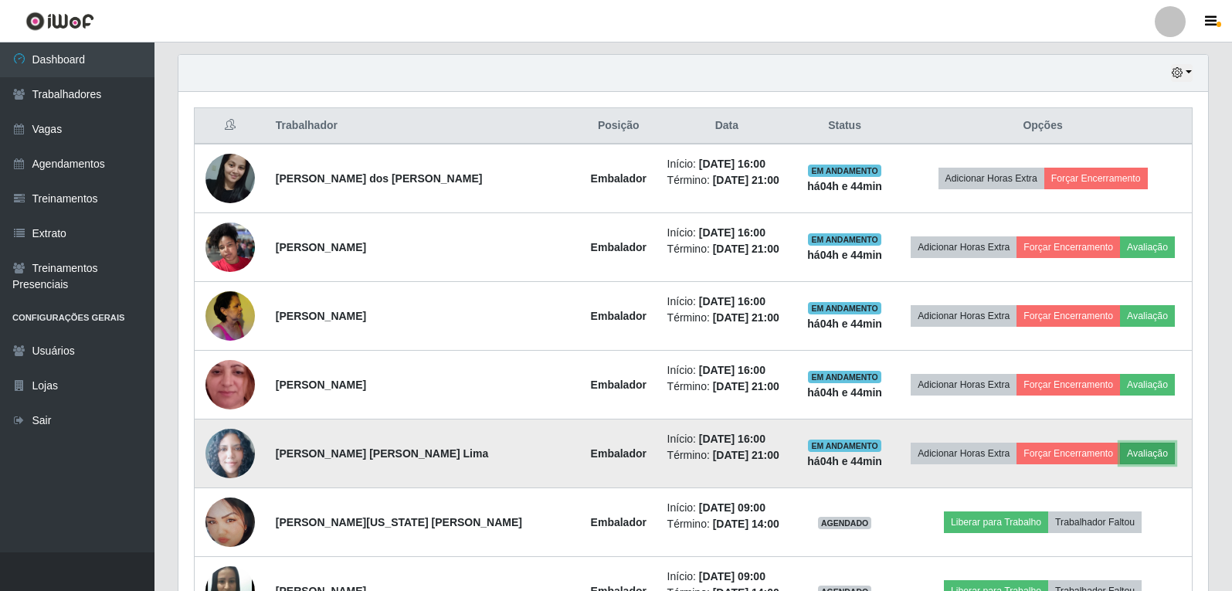
click at [1147, 462] on button "Avaliação" at bounding box center [1147, 453] width 55 height 22
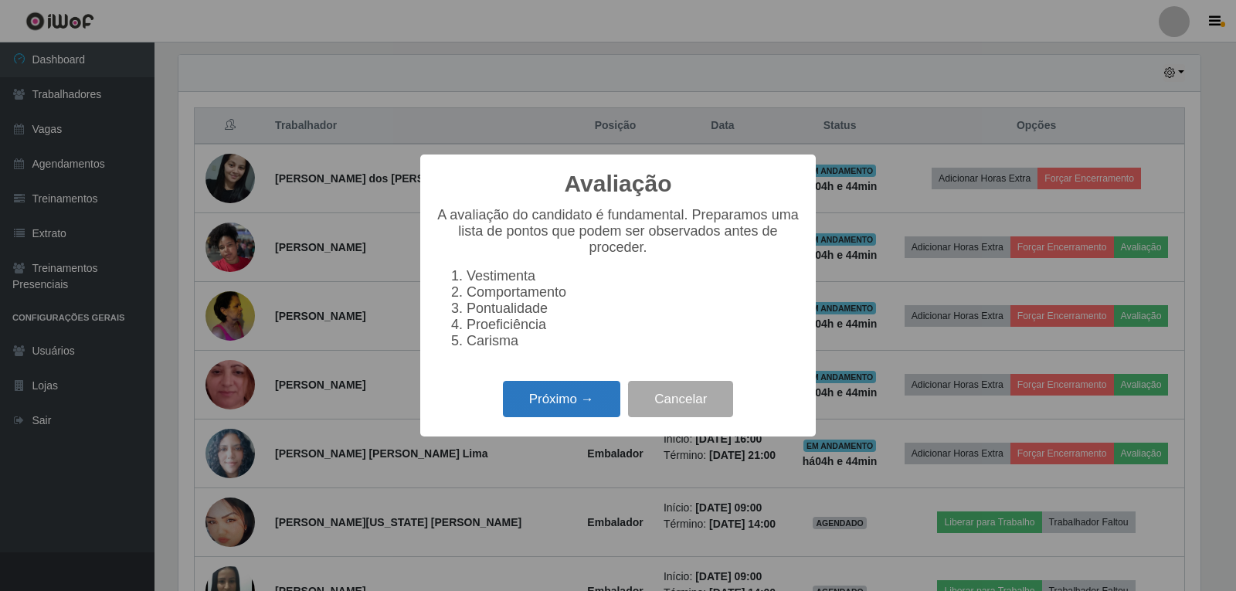
click at [590, 410] on button "Próximo →" at bounding box center [561, 399] width 117 height 36
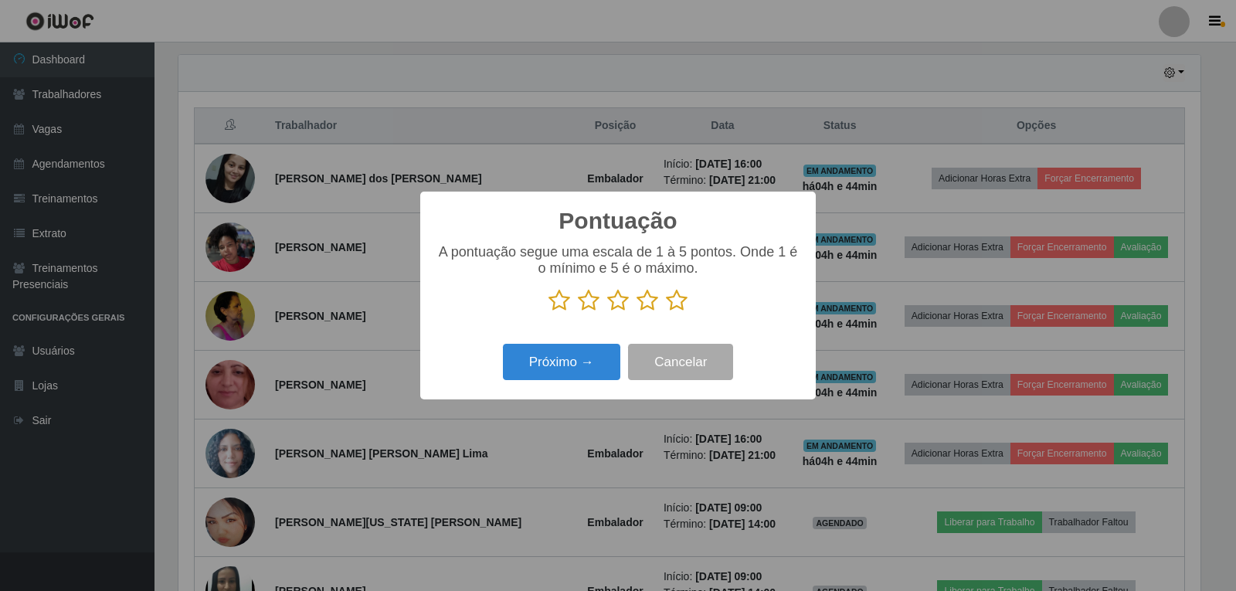
scroll to position [771920, 771218]
click at [679, 299] on icon at bounding box center [677, 300] width 22 height 23
click at [666, 312] on input "radio" at bounding box center [666, 312] width 0 height 0
click at [588, 358] on button "Próximo →" at bounding box center [561, 362] width 117 height 36
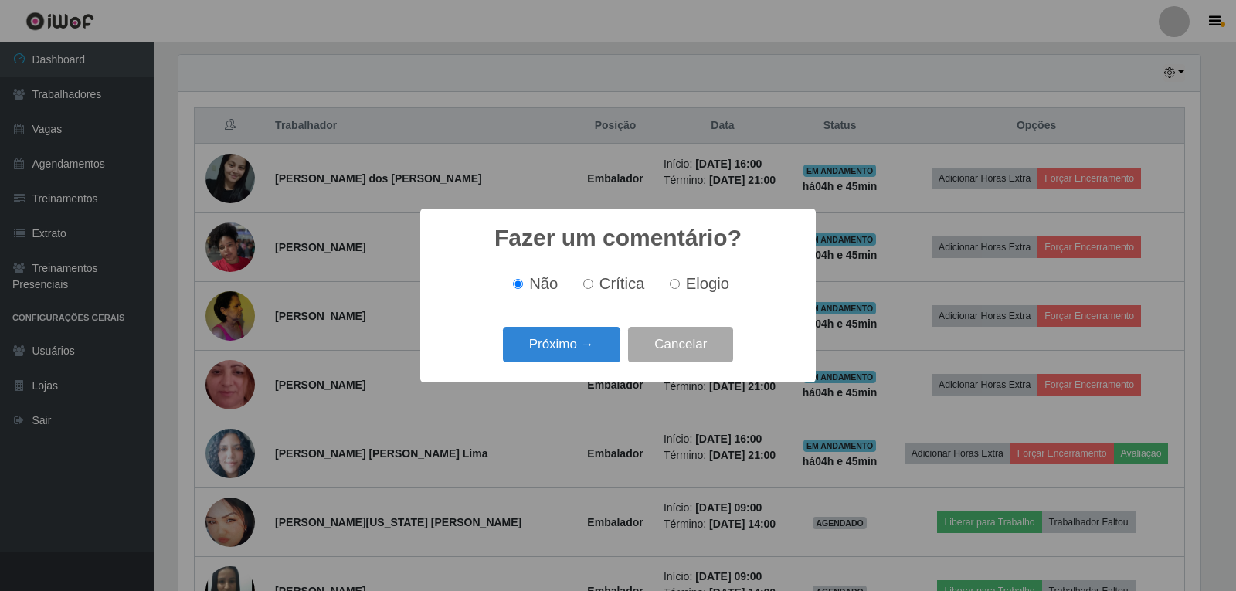
click at [693, 283] on span "Elogio" at bounding box center [707, 283] width 43 height 17
click at [680, 283] on input "Elogio" at bounding box center [675, 284] width 10 height 10
radio input "true"
click at [582, 346] on button "Próximo →" at bounding box center [561, 345] width 117 height 36
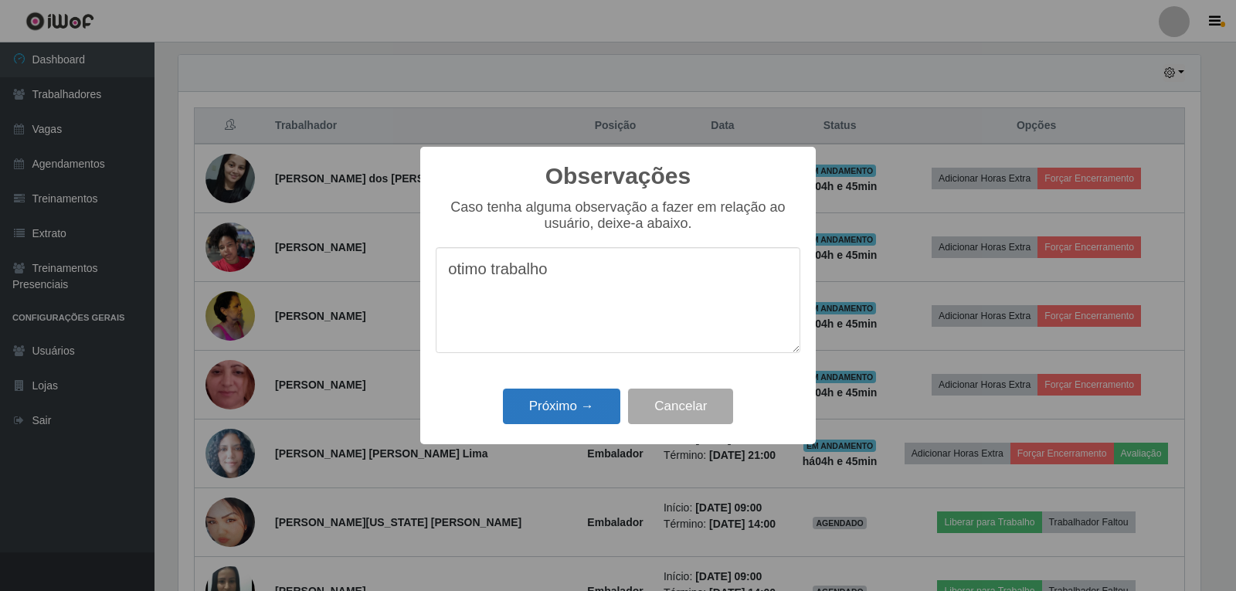
type textarea "otimo trabalho"
click at [578, 402] on button "Próximo →" at bounding box center [561, 406] width 117 height 36
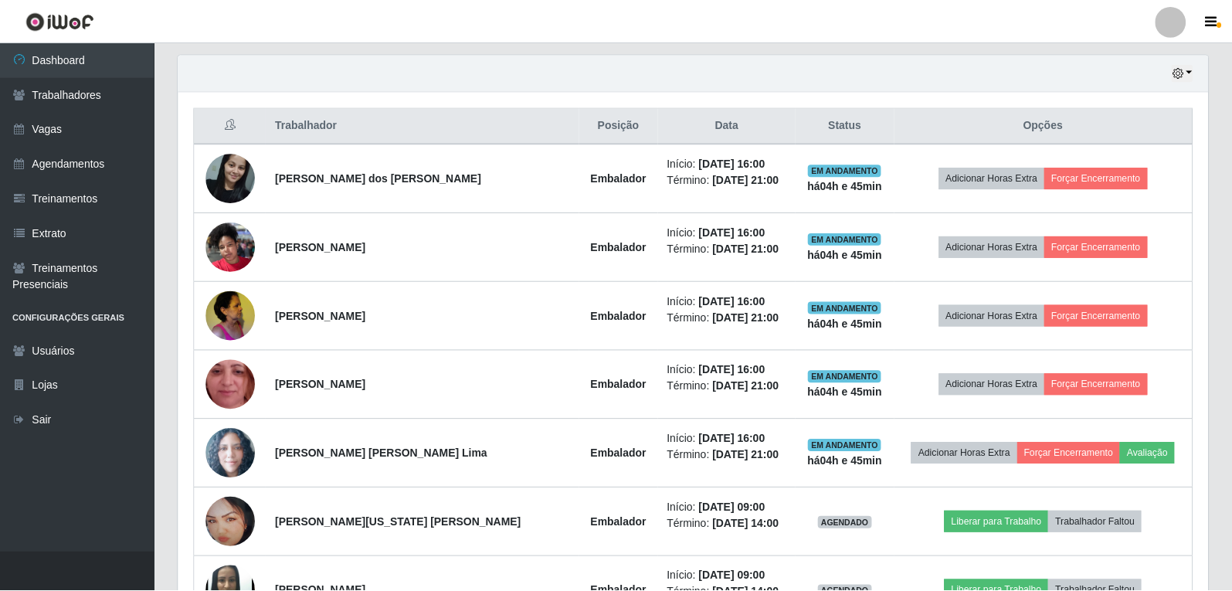
scroll to position [320, 1029]
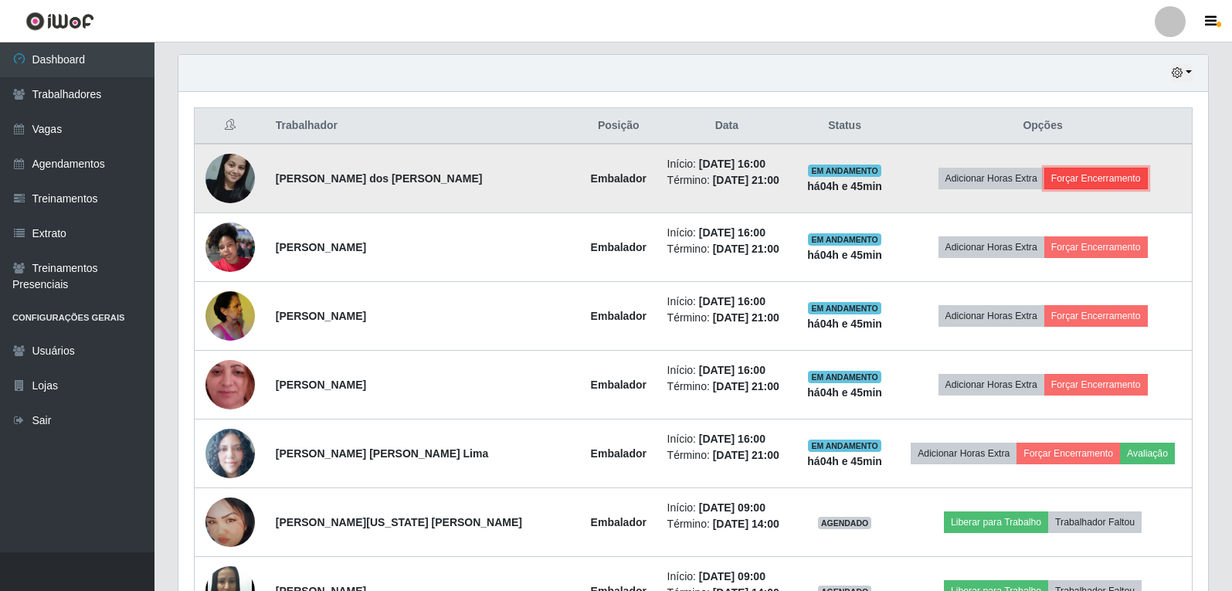
click at [1073, 168] on button "Forçar Encerramento" at bounding box center [1095, 179] width 103 height 22
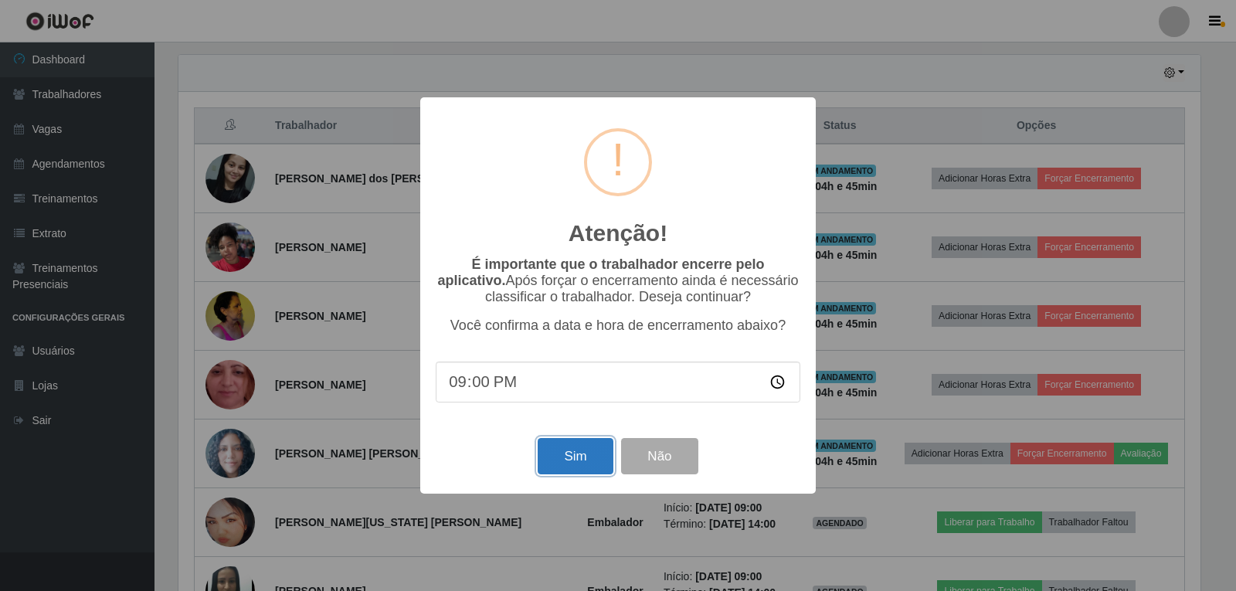
click at [588, 461] on button "Sim" at bounding box center [574, 456] width 75 height 36
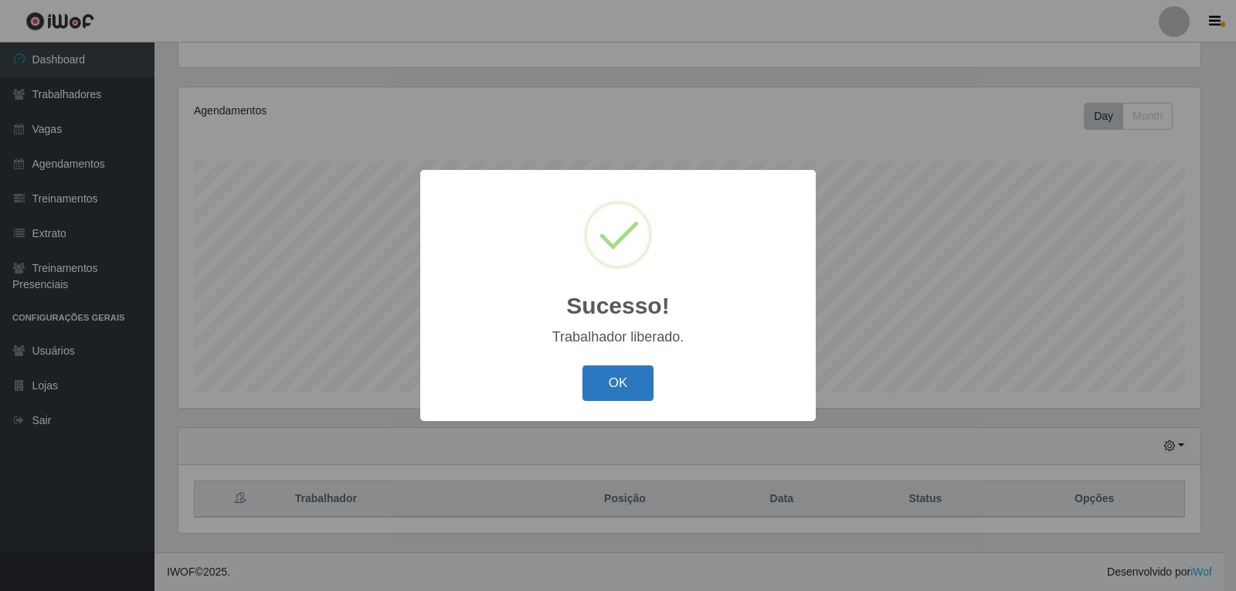
click at [629, 398] on button "OK" at bounding box center [618, 383] width 72 height 36
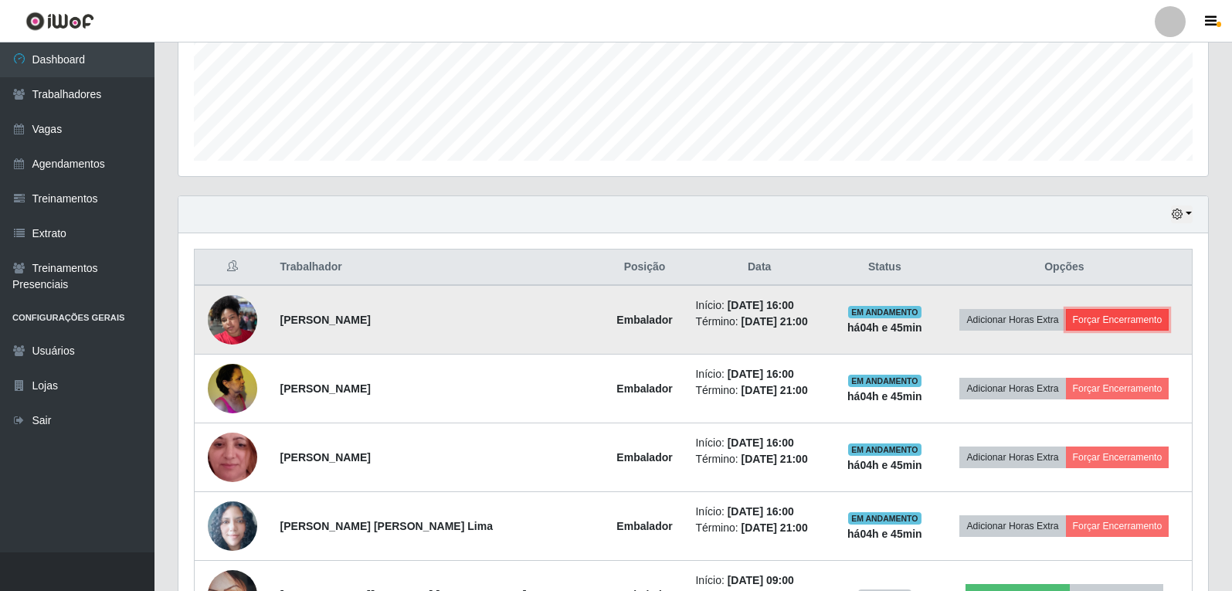
click at [1115, 317] on button "Forçar Encerramento" at bounding box center [1117, 320] width 103 height 22
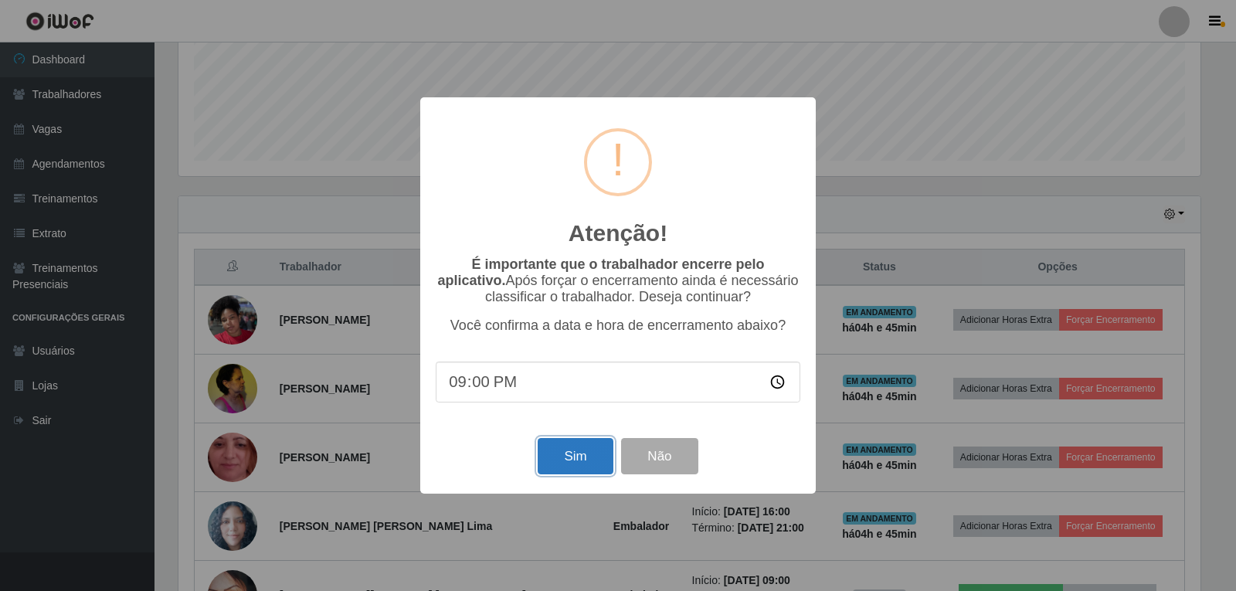
click at [584, 448] on button "Sim" at bounding box center [574, 456] width 75 height 36
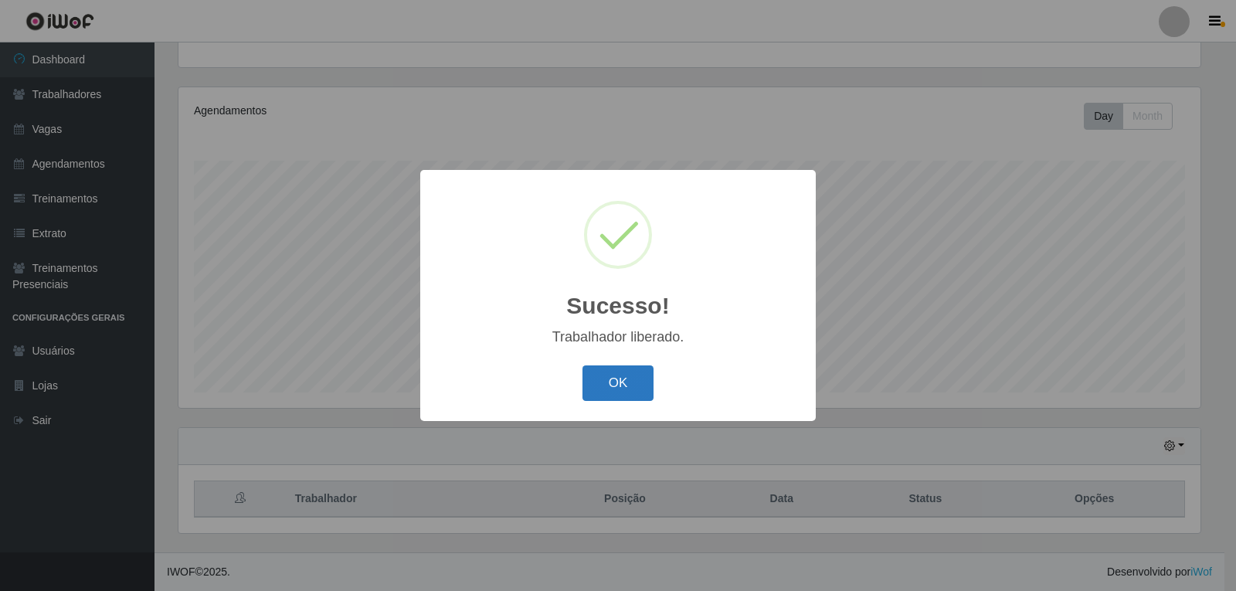
click at [631, 379] on button "OK" at bounding box center [618, 383] width 72 height 36
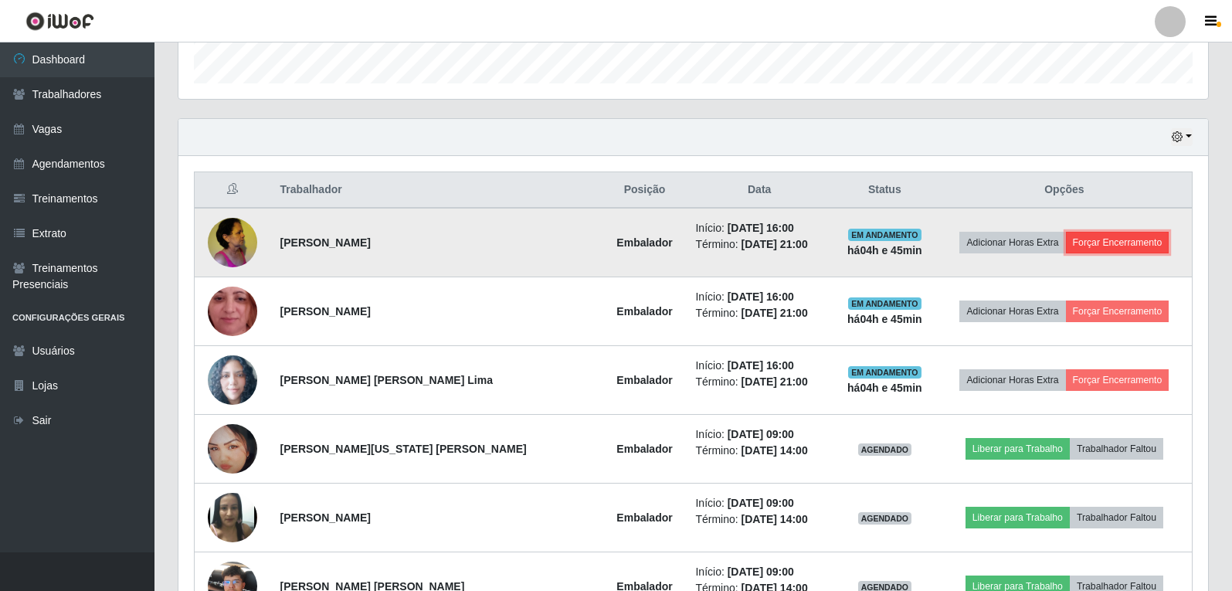
click at [1090, 249] on button "Forçar Encerramento" at bounding box center [1117, 243] width 103 height 22
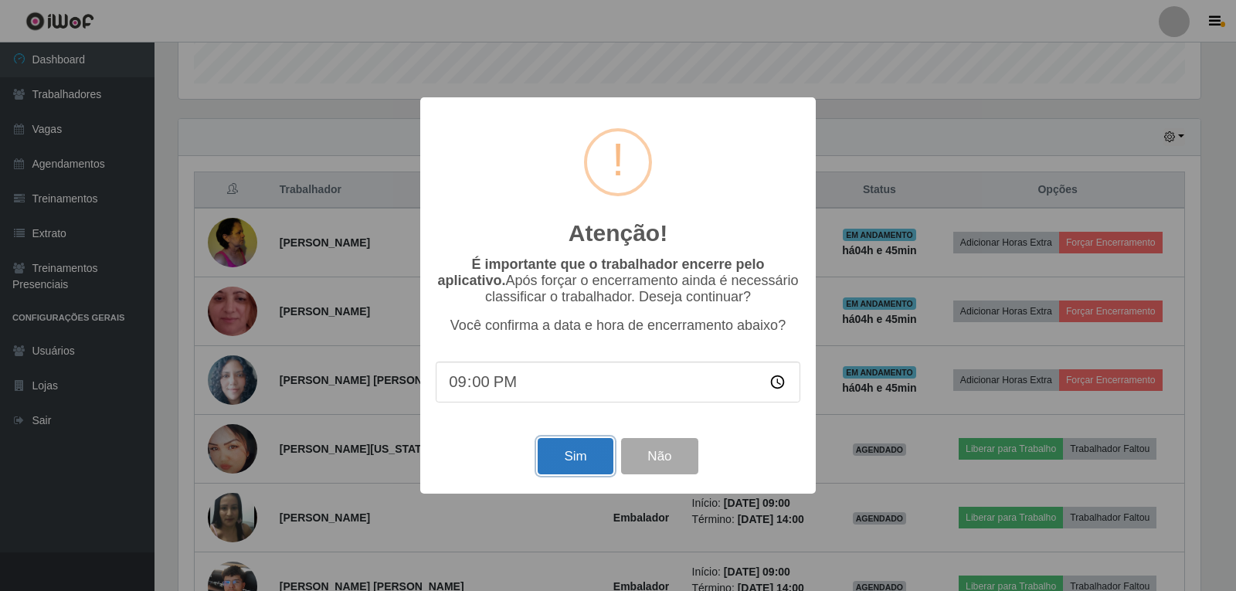
click at [568, 454] on button "Sim" at bounding box center [574, 456] width 75 height 36
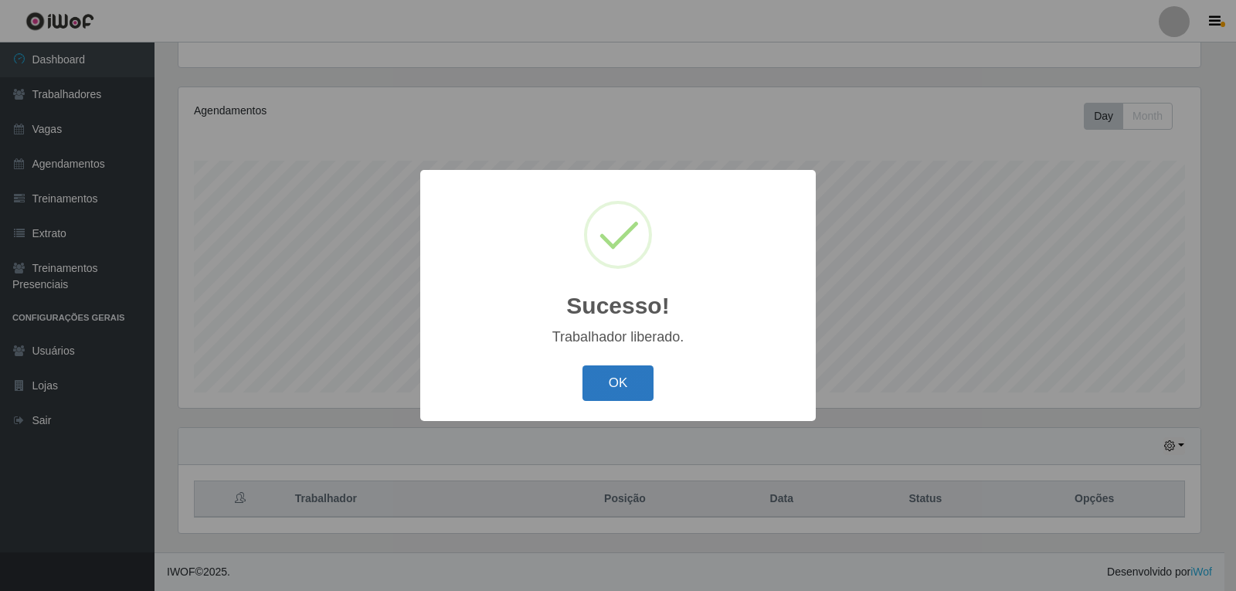
click at [600, 378] on button "OK" at bounding box center [618, 383] width 72 height 36
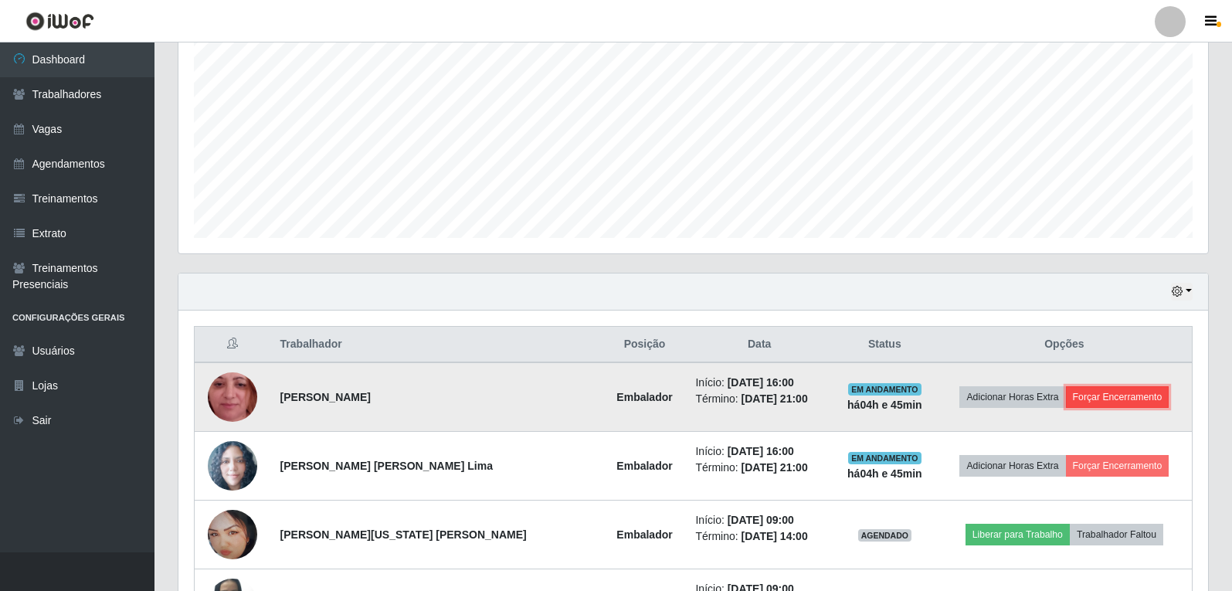
click at [1130, 402] on button "Forçar Encerramento" at bounding box center [1117, 397] width 103 height 22
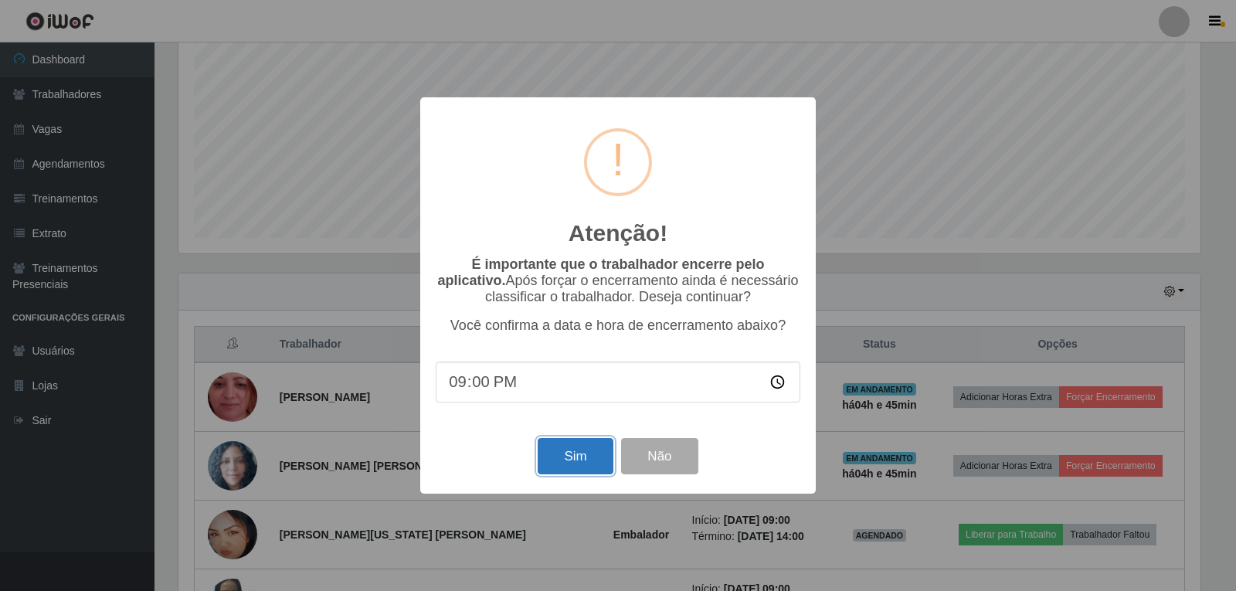
click at [575, 462] on button "Sim" at bounding box center [574, 456] width 75 height 36
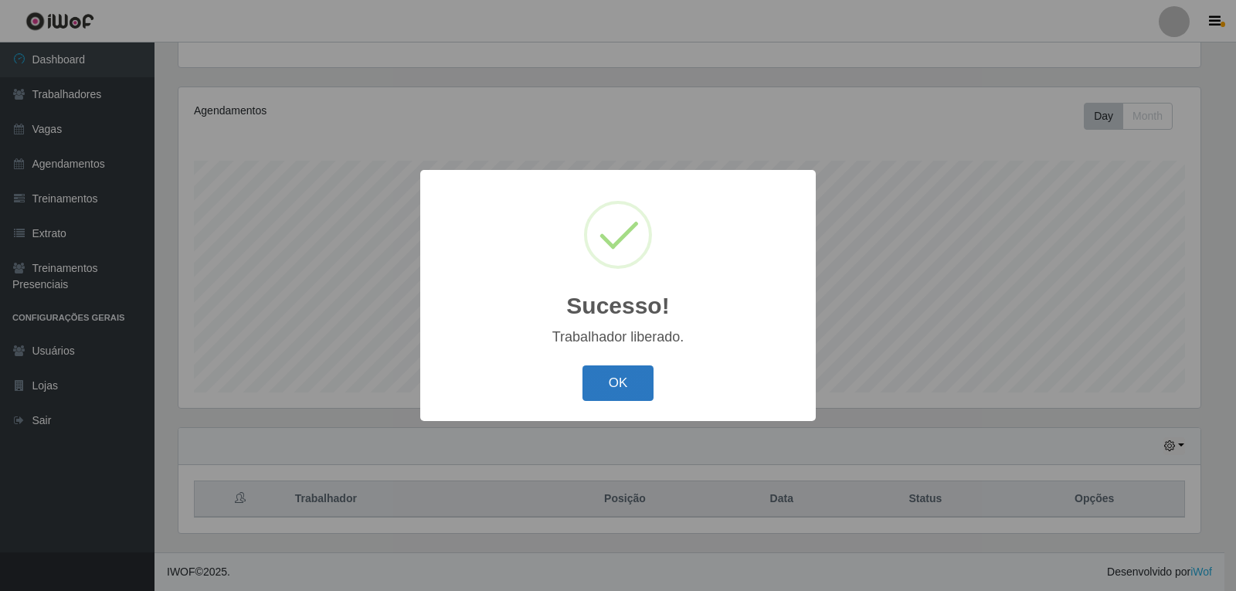
click at [626, 391] on button "OK" at bounding box center [618, 383] width 72 height 36
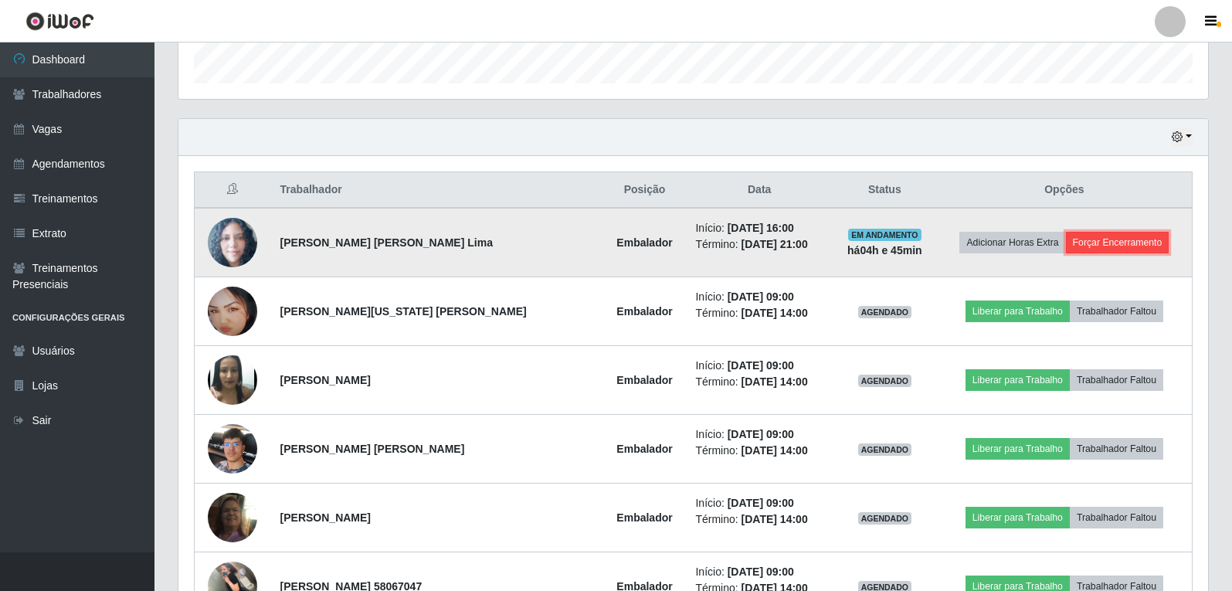
click at [1091, 235] on button "Forçar Encerramento" at bounding box center [1117, 243] width 103 height 22
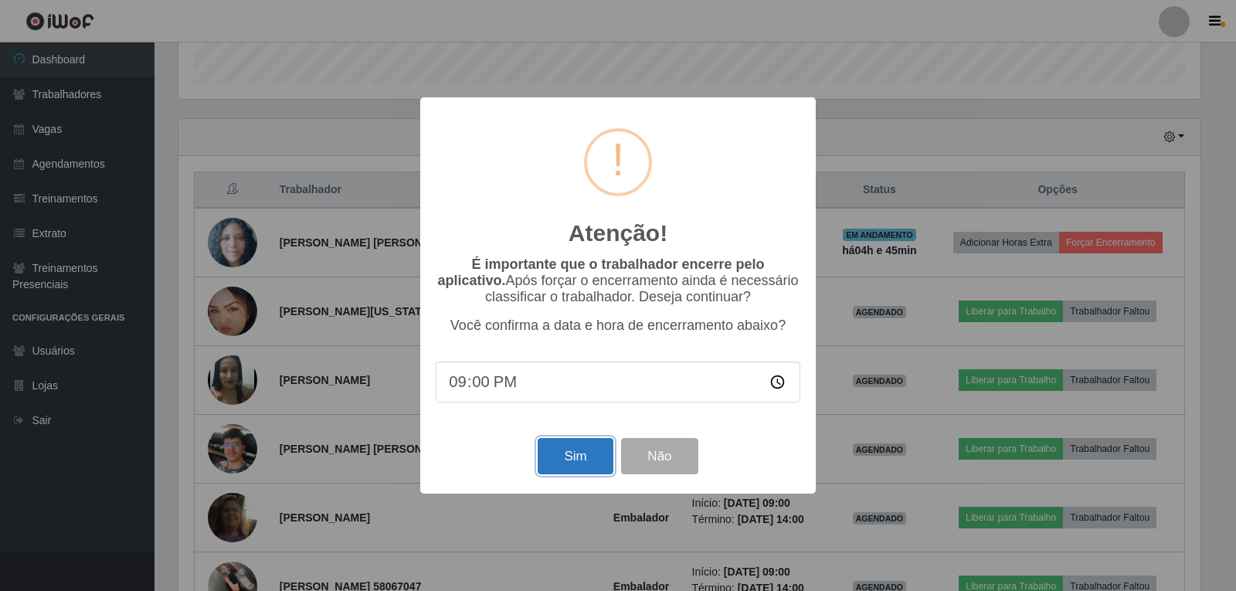
click at [588, 454] on button "Sim" at bounding box center [574, 456] width 75 height 36
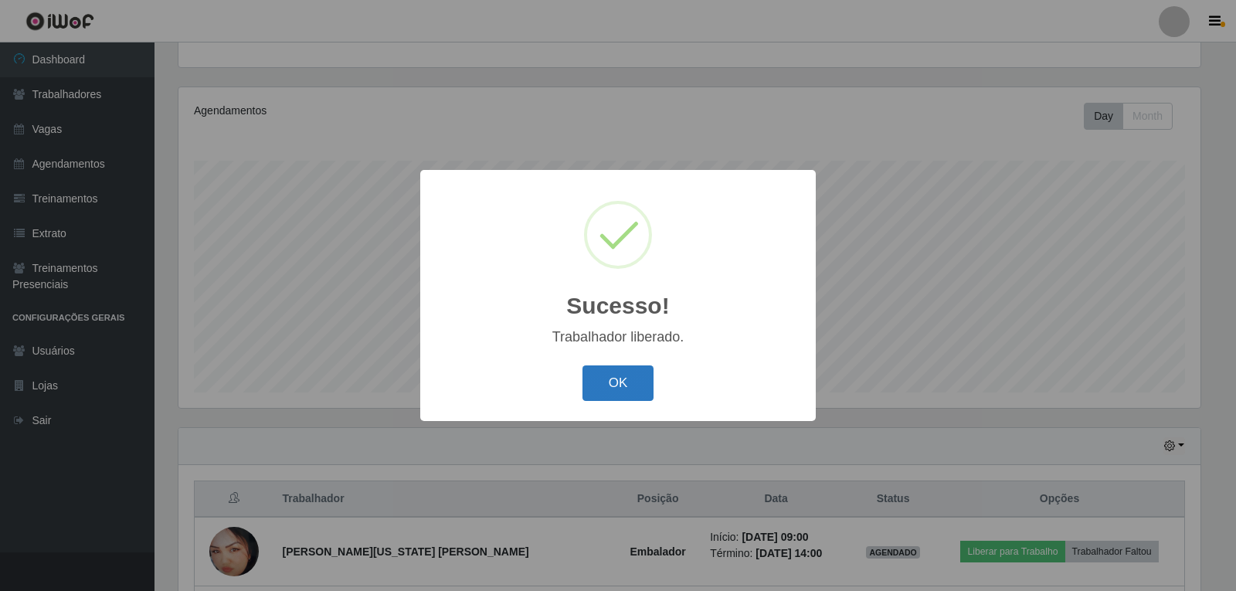
click at [632, 385] on button "OK" at bounding box center [618, 383] width 72 height 36
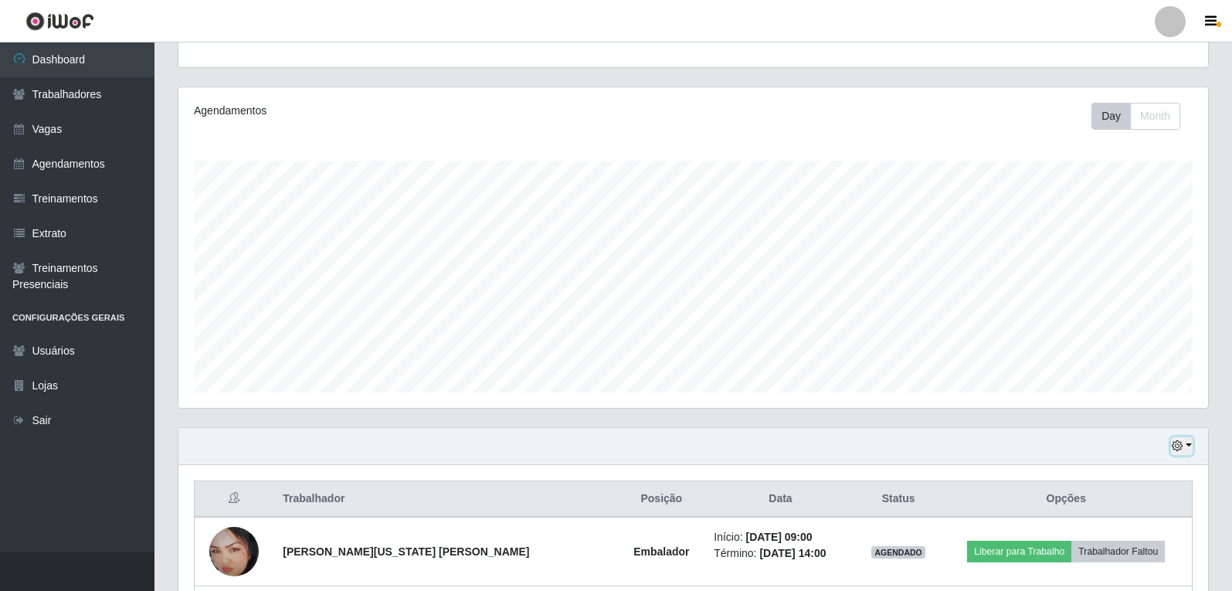
click at [1189, 446] on button "button" at bounding box center [1182, 446] width 22 height 18
click at [1115, 301] on button "Hoje" at bounding box center [1131, 291] width 122 height 32
